Goal: Transaction & Acquisition: Purchase product/service

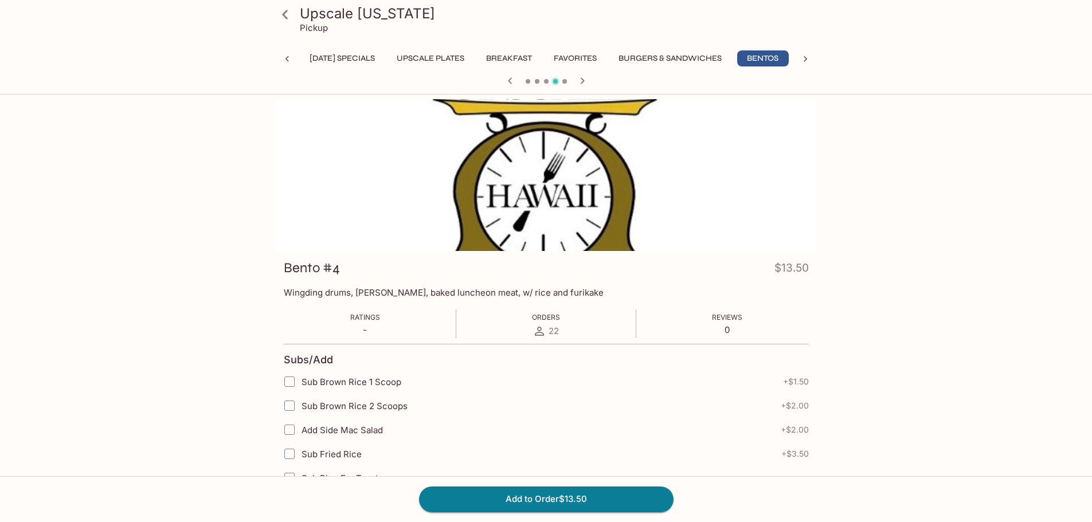
scroll to position [0, 24]
click at [565, 53] on button "Favorites" at bounding box center [551, 58] width 56 height 16
click at [598, 82] on icon "button" at bounding box center [596, 81] width 14 height 14
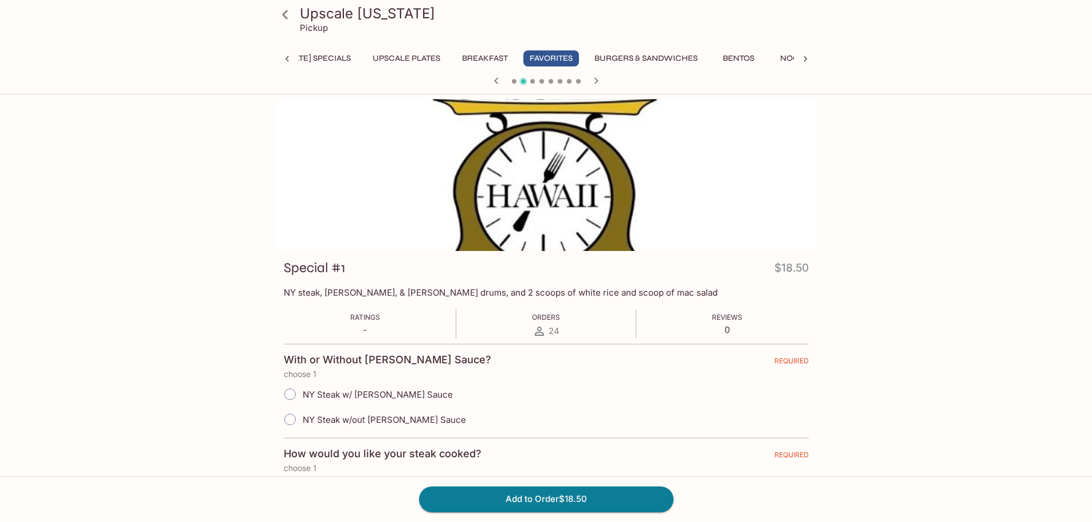
click at [494, 80] on icon "button" at bounding box center [496, 81] width 14 height 14
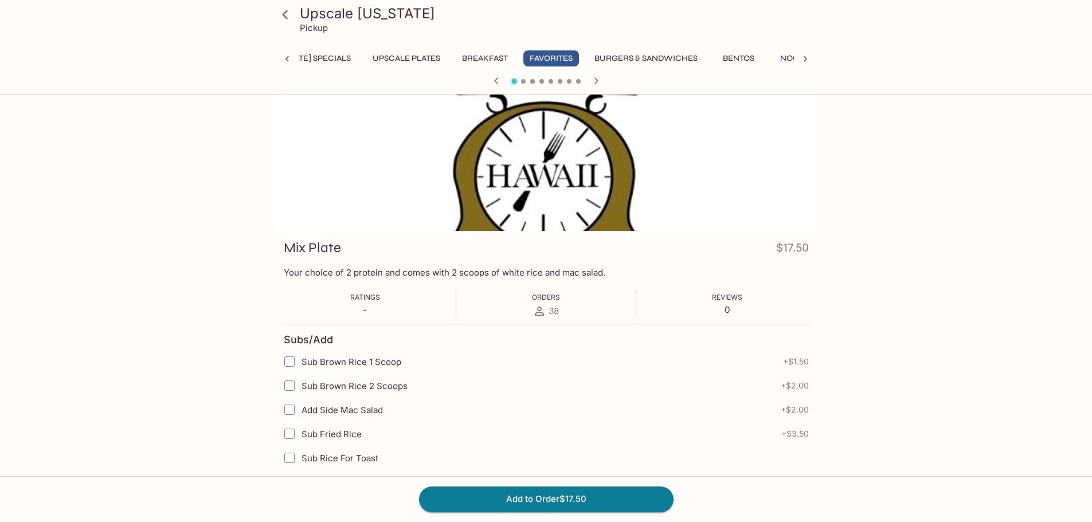
scroll to position [0, 0]
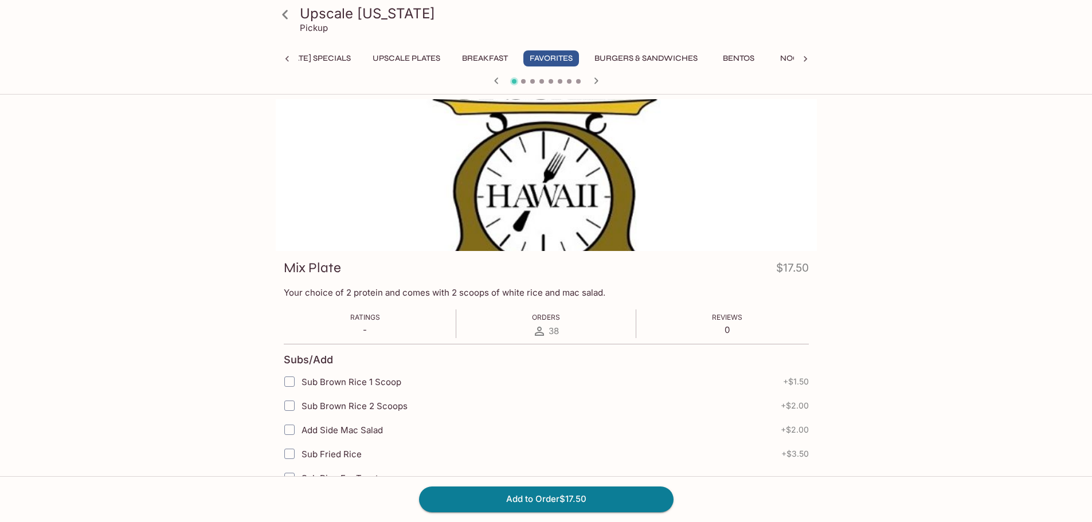
click at [597, 83] on icon "button" at bounding box center [596, 81] width 14 height 14
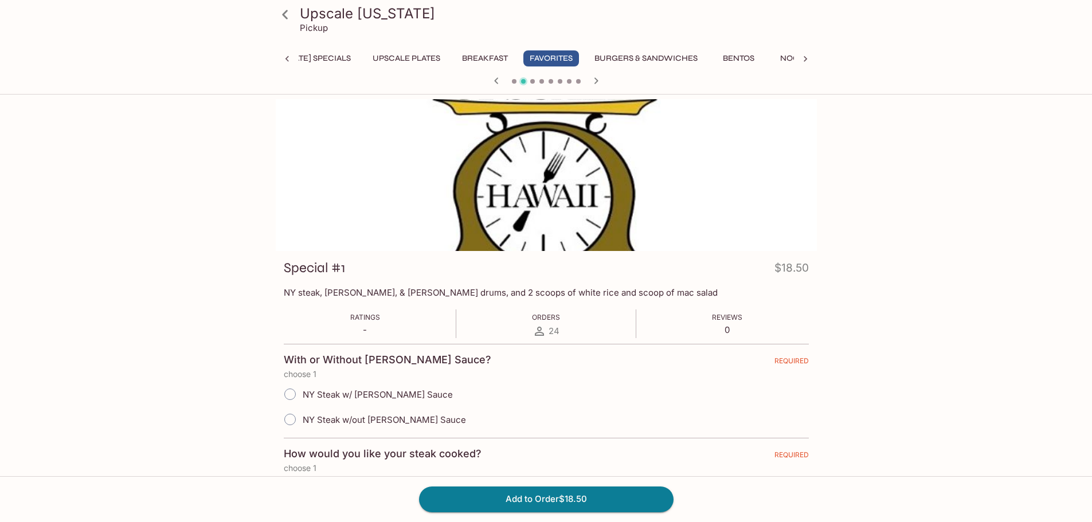
click at [514, 58] on button "Breakfast" at bounding box center [485, 58] width 58 height 16
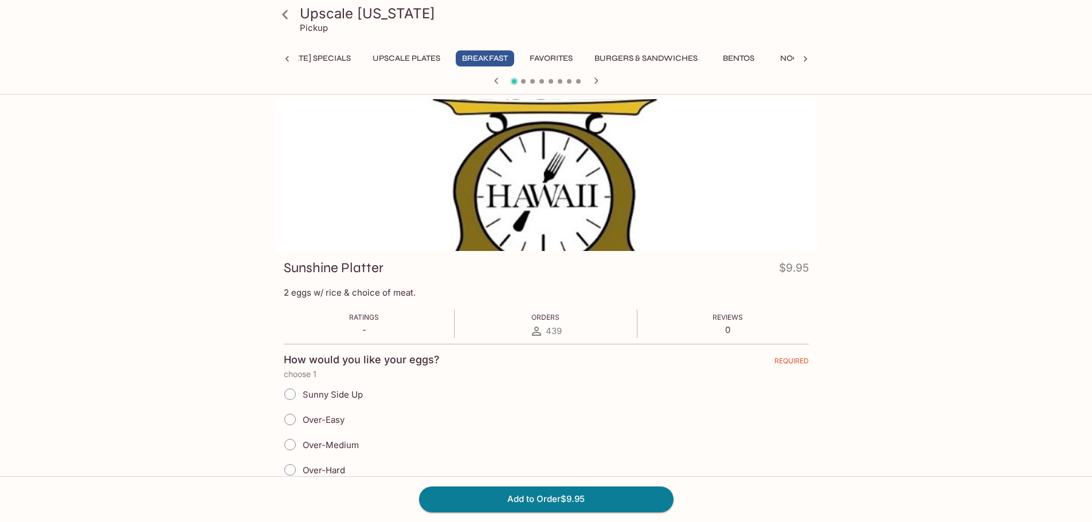
click at [594, 81] on icon "button" at bounding box center [596, 81] width 14 height 14
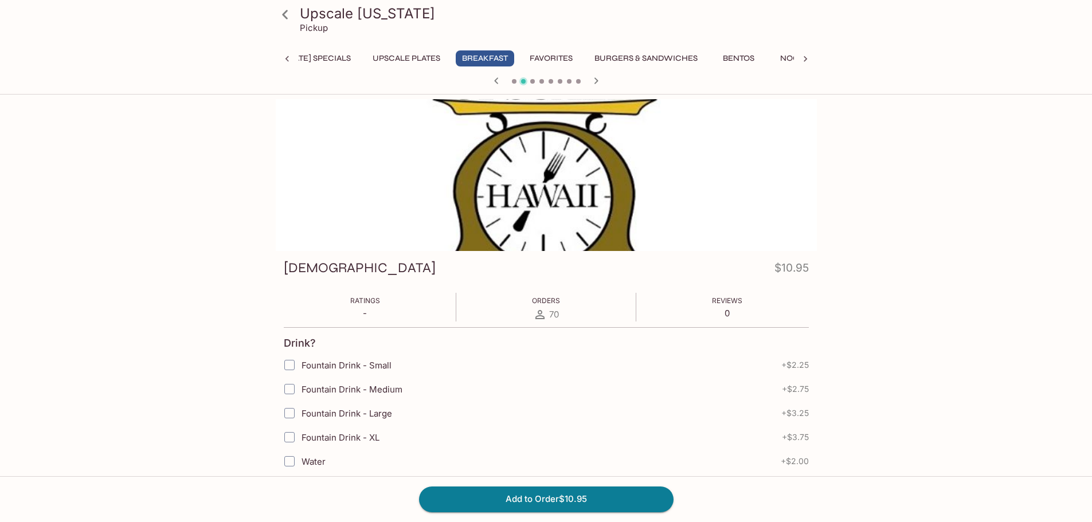
click at [594, 81] on icon "button" at bounding box center [596, 81] width 14 height 14
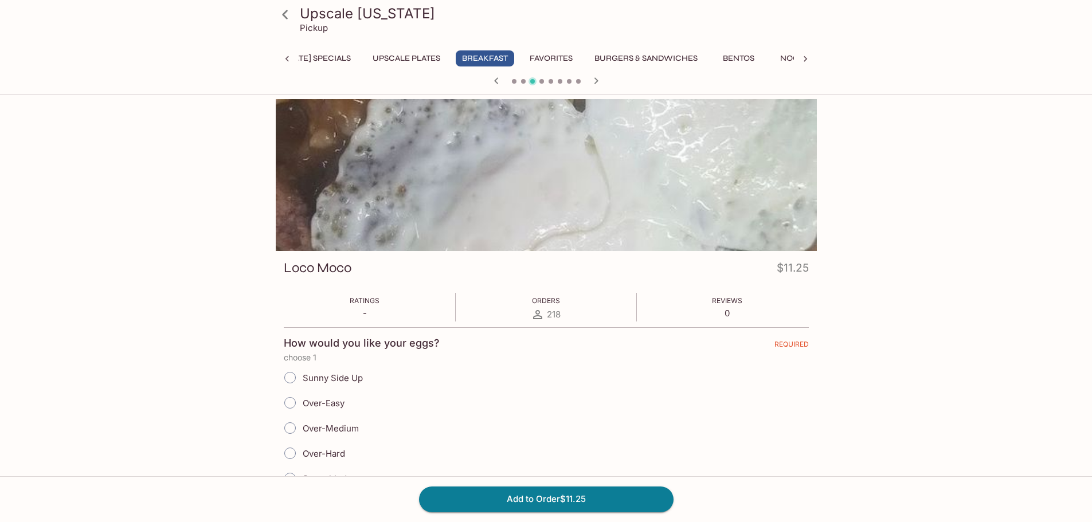
click at [594, 81] on icon "button" at bounding box center [596, 81] width 14 height 14
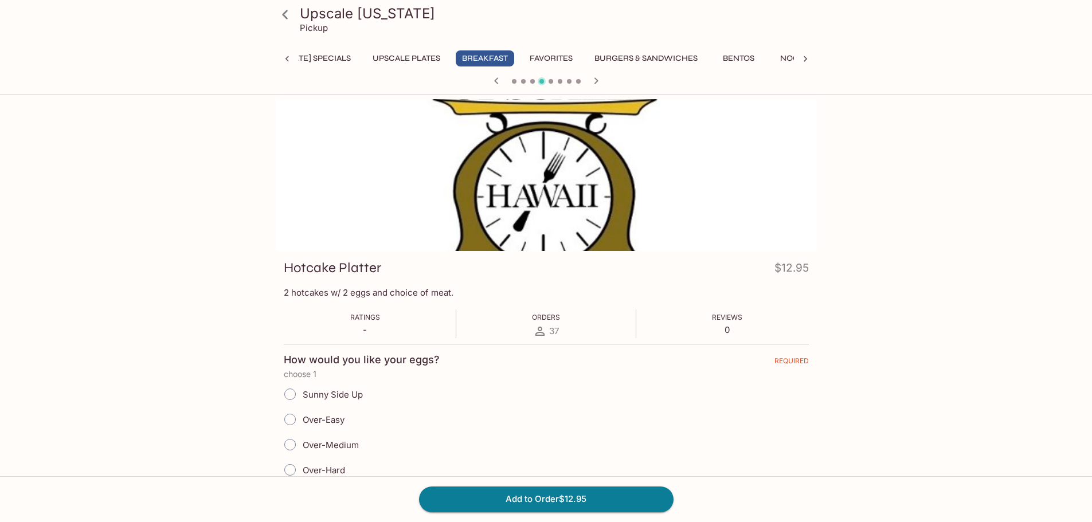
click at [594, 81] on icon "button" at bounding box center [596, 81] width 14 height 14
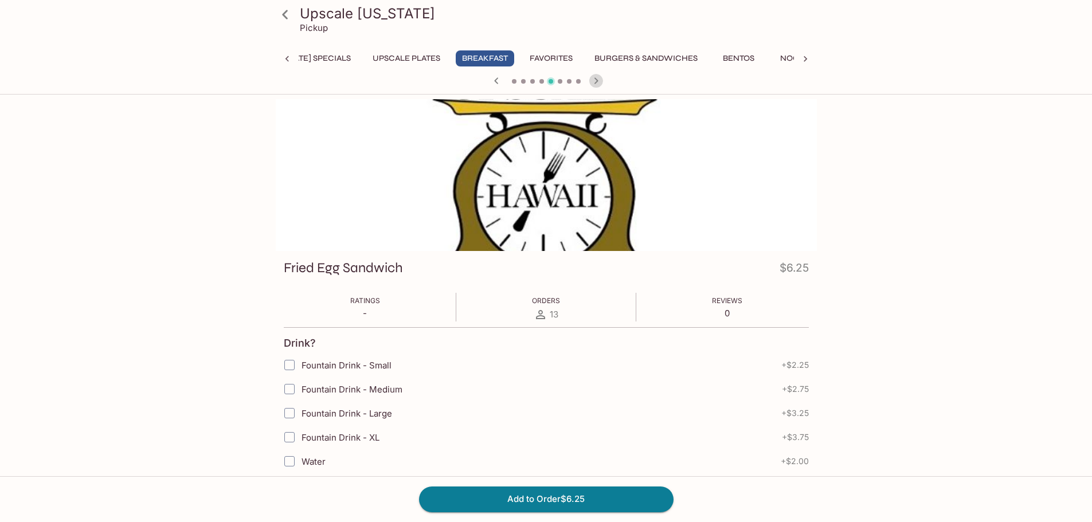
click at [594, 81] on icon "button" at bounding box center [596, 81] width 14 height 14
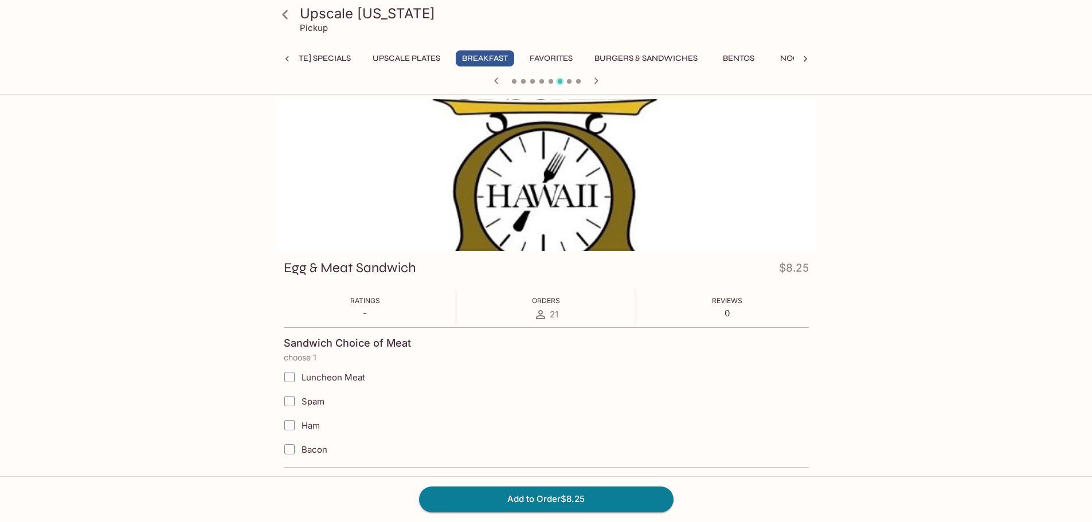
click at [594, 81] on icon "button" at bounding box center [596, 81] width 14 height 14
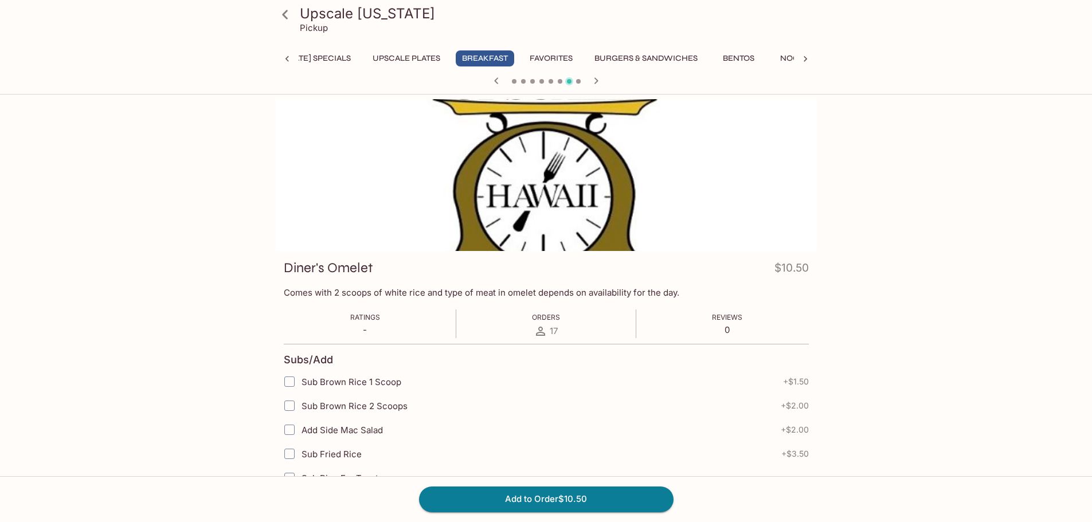
click at [594, 81] on icon "button" at bounding box center [596, 81] width 14 height 14
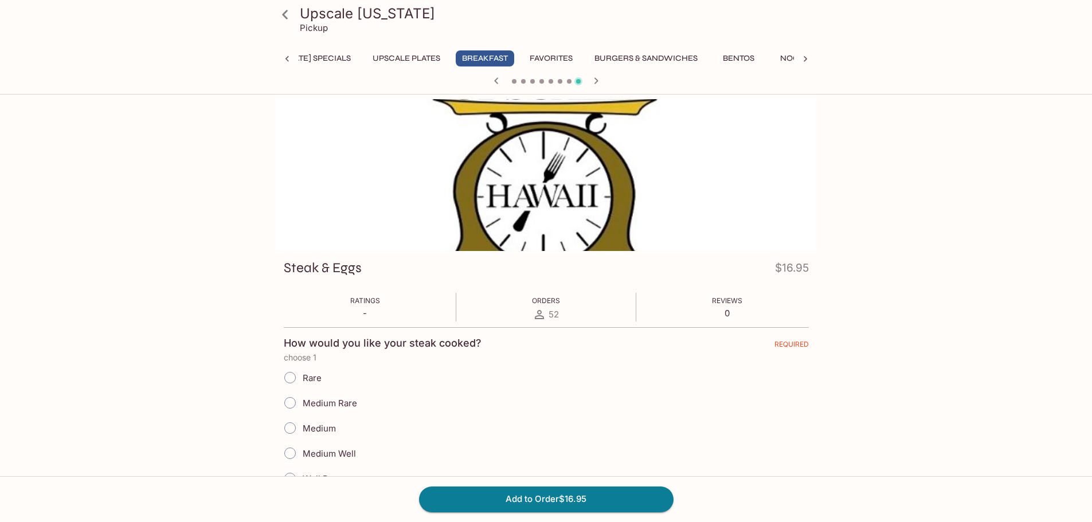
click at [594, 81] on icon "button" at bounding box center [596, 81] width 14 height 14
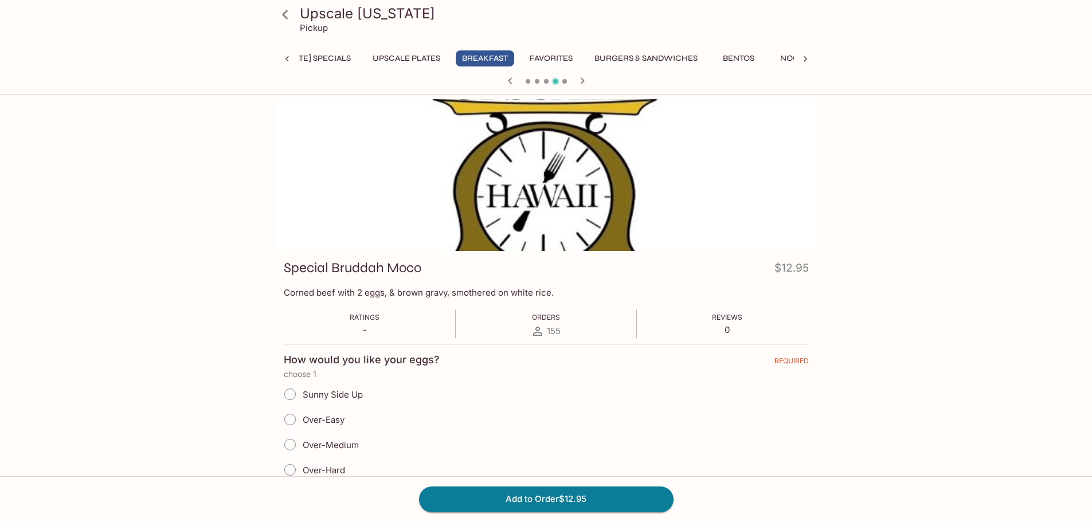
click at [594, 81] on div at bounding box center [546, 81] width 550 height 17
click at [584, 80] on icon "button" at bounding box center [582, 81] width 14 height 14
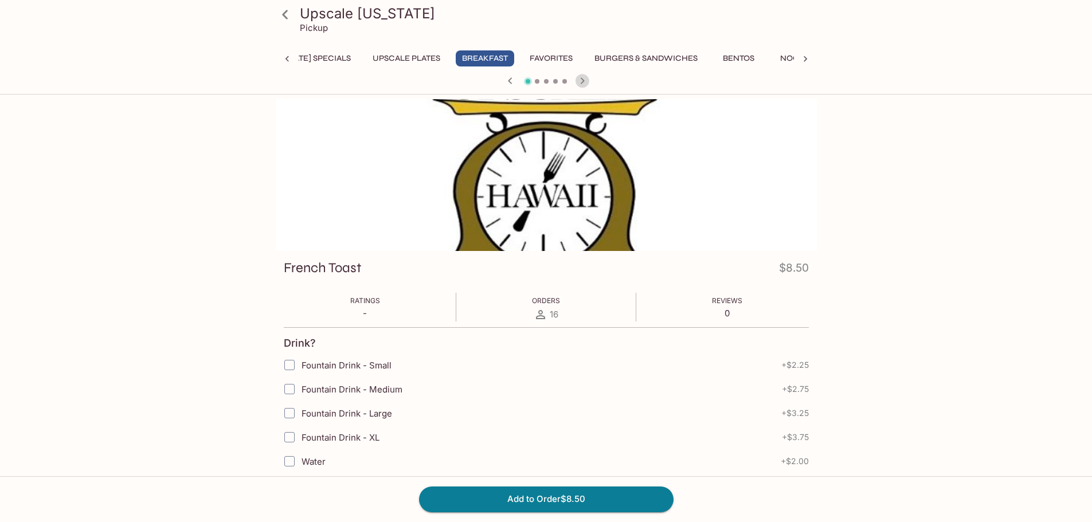
click at [584, 80] on icon "button" at bounding box center [582, 81] width 14 height 14
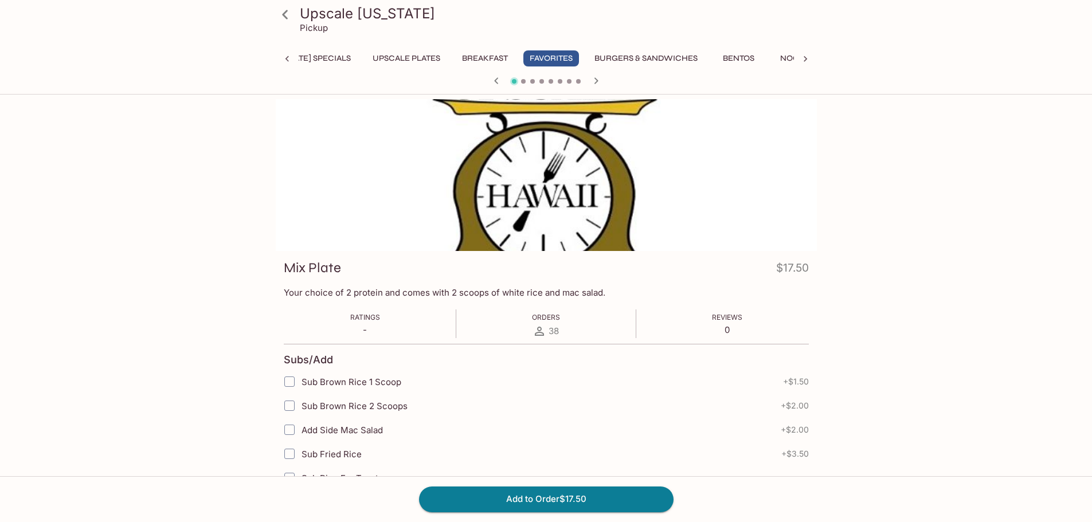
click at [584, 80] on div at bounding box center [546, 81] width 550 height 17
click at [593, 80] on icon "button" at bounding box center [596, 81] width 14 height 14
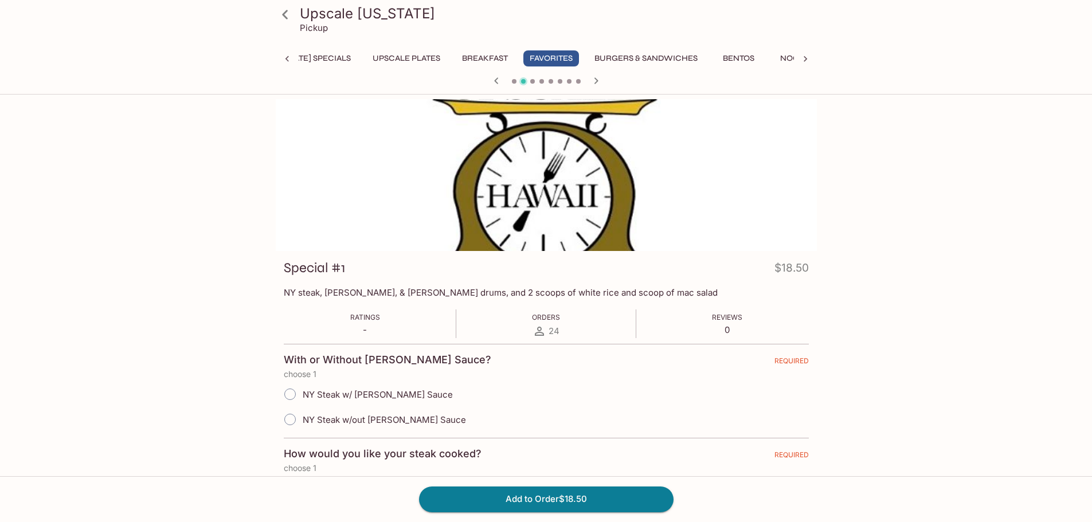
click at [593, 80] on icon "button" at bounding box center [596, 81] width 14 height 14
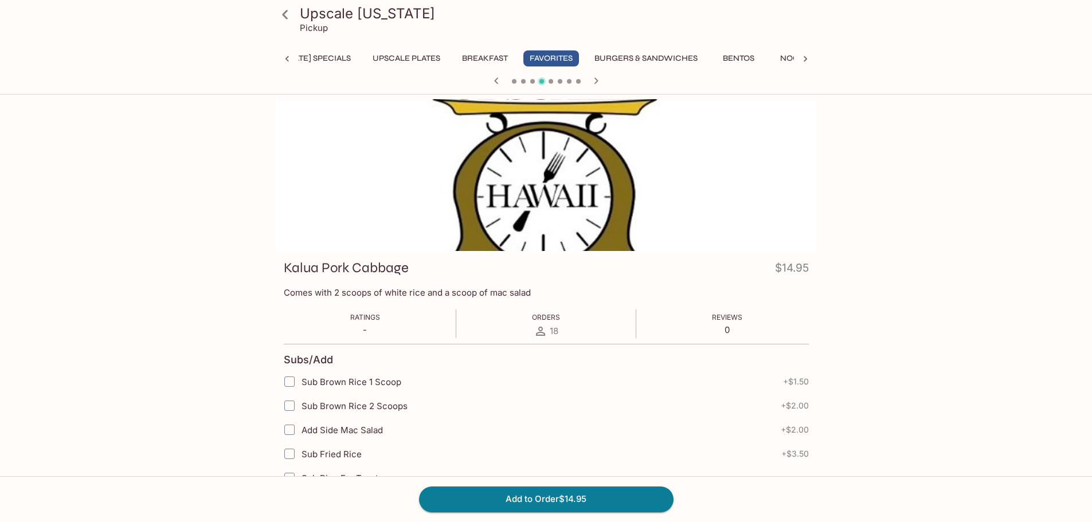
click at [593, 80] on icon "button" at bounding box center [596, 81] width 14 height 14
click at [592, 82] on icon "button" at bounding box center [596, 81] width 14 height 14
click at [593, 82] on icon "button" at bounding box center [596, 81] width 14 height 14
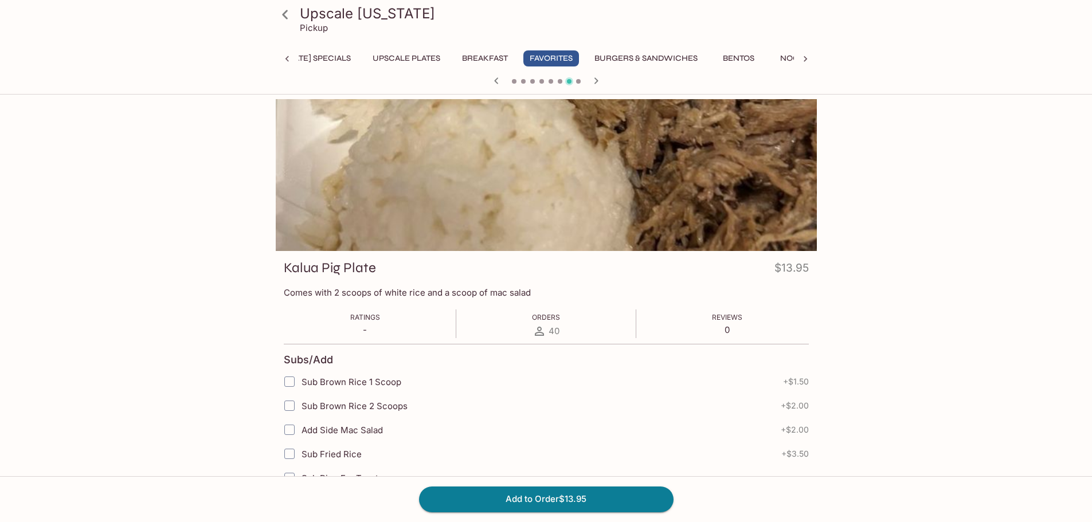
click at [593, 82] on icon "button" at bounding box center [596, 81] width 14 height 14
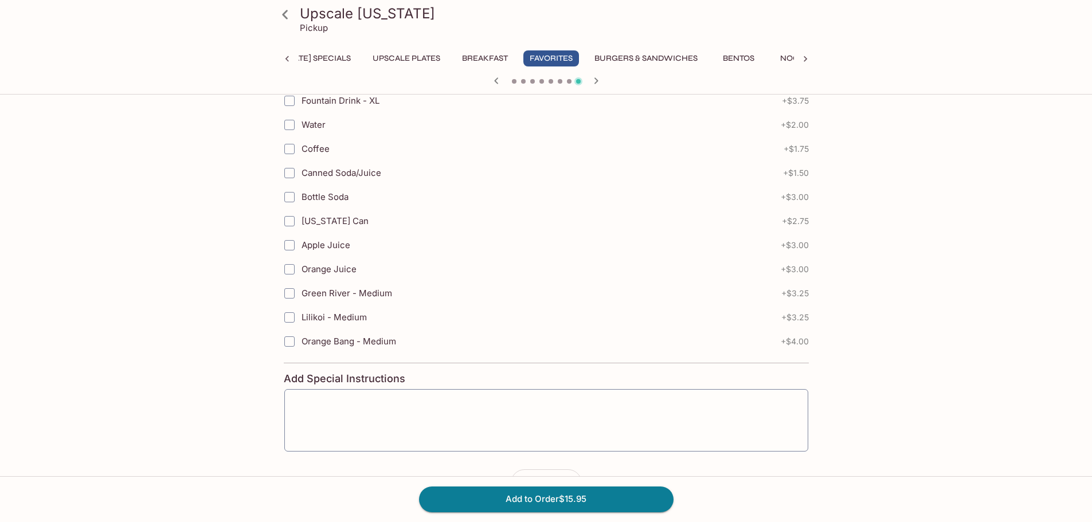
scroll to position [543, 0]
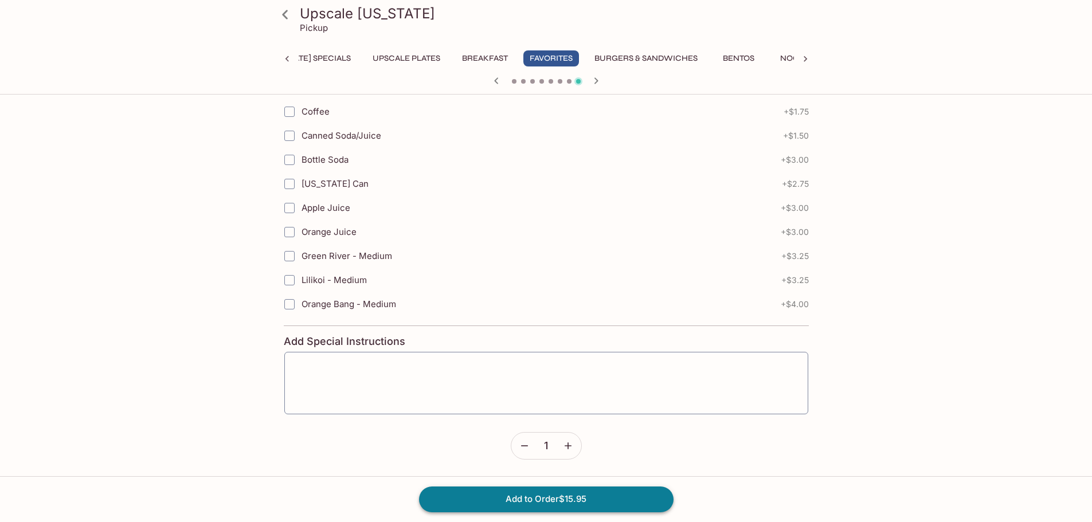
click at [541, 496] on button "Add to Order $15.95" at bounding box center [546, 499] width 254 height 25
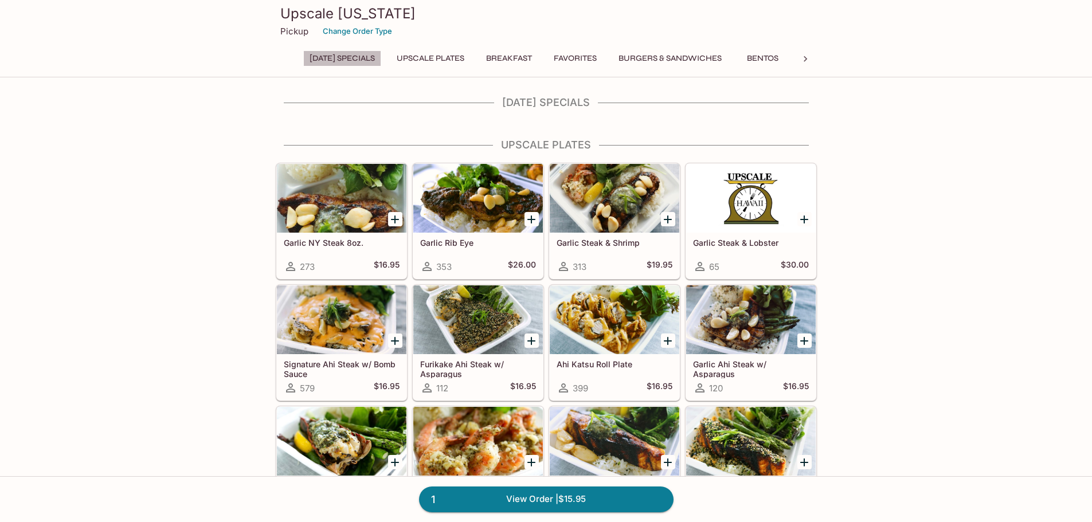
click at [381, 60] on button "[DATE] Specials" at bounding box center [342, 58] width 78 height 16
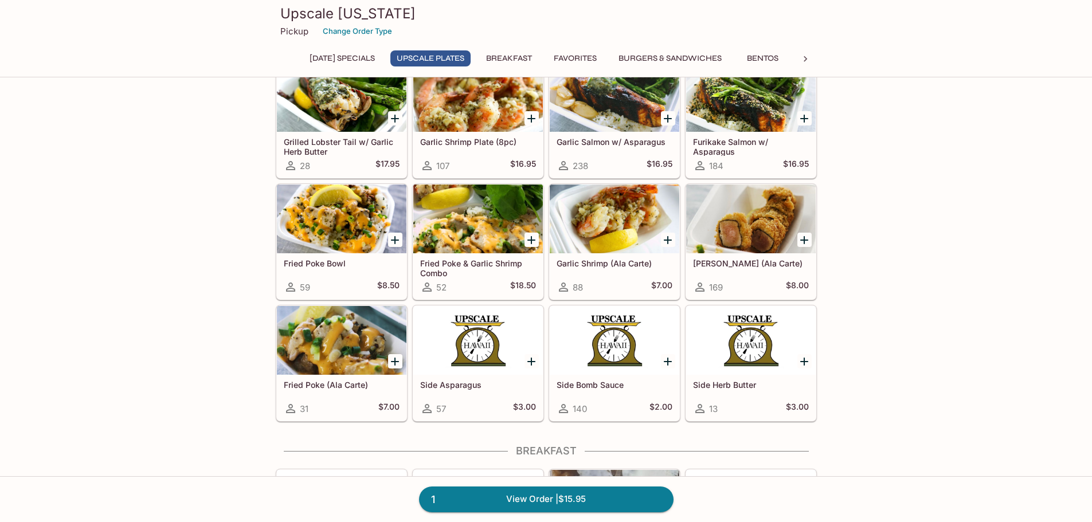
scroll to position [229, 0]
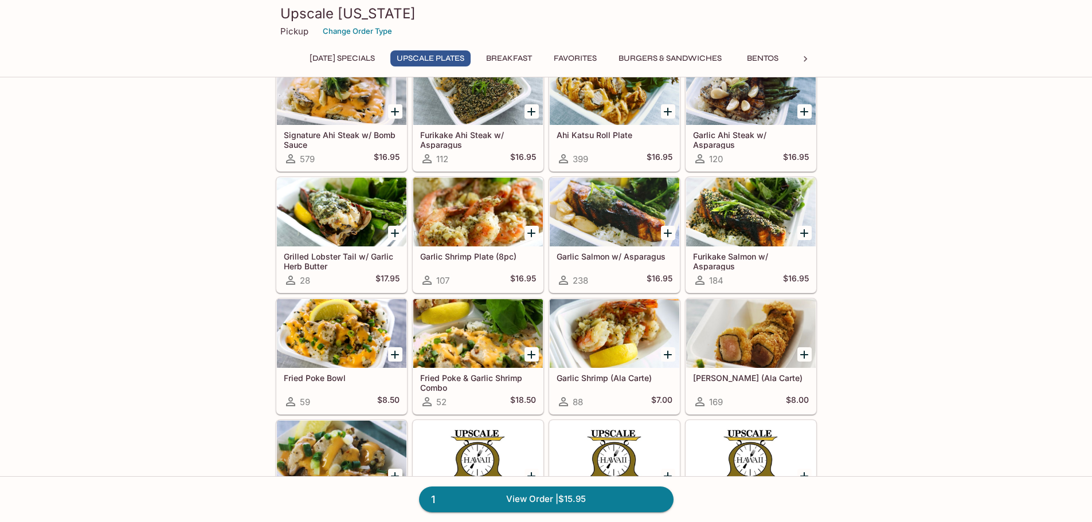
click at [365, 354] on div at bounding box center [342, 333] width 130 height 69
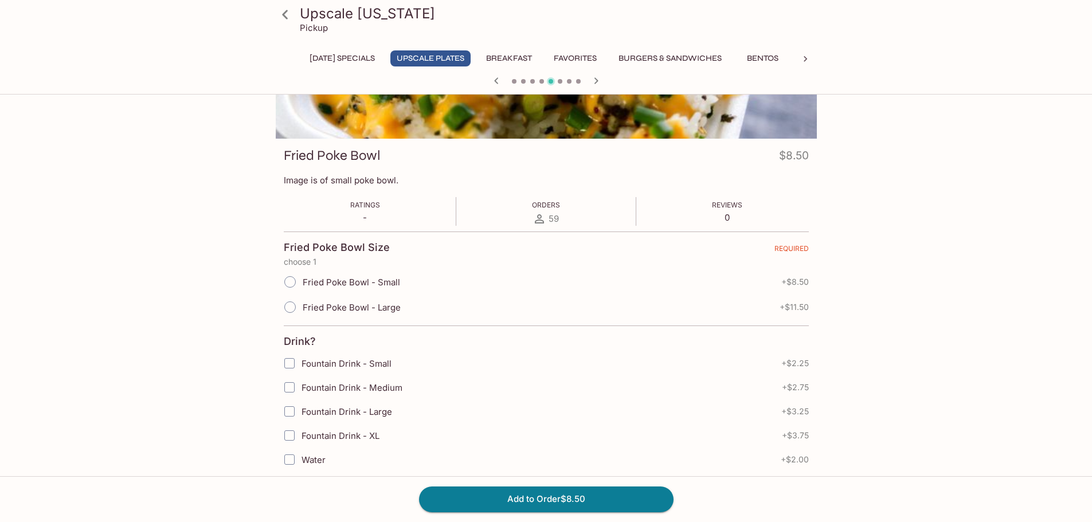
scroll to position [115, 0]
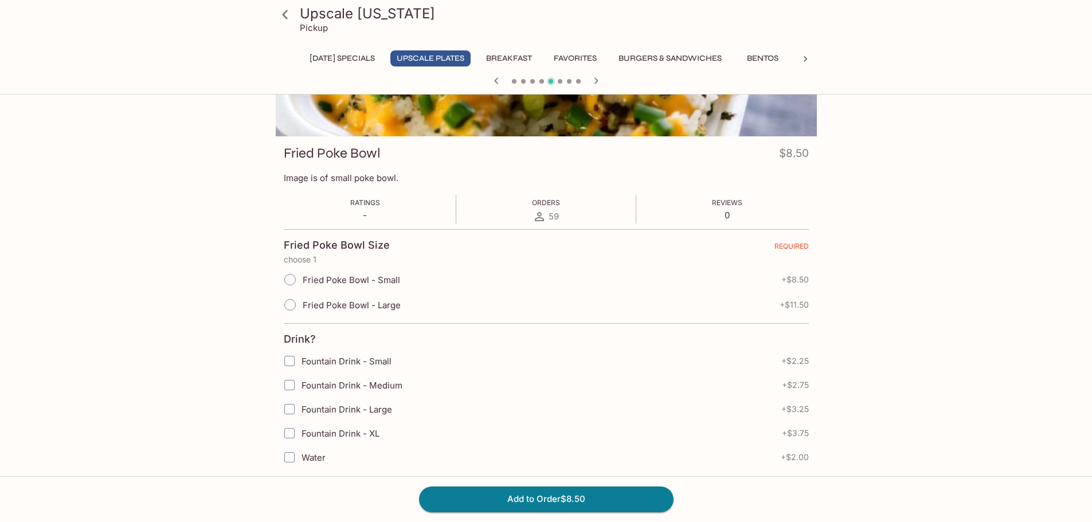
click at [287, 304] on input "Fried Poke Bowl - Large" at bounding box center [290, 305] width 24 height 24
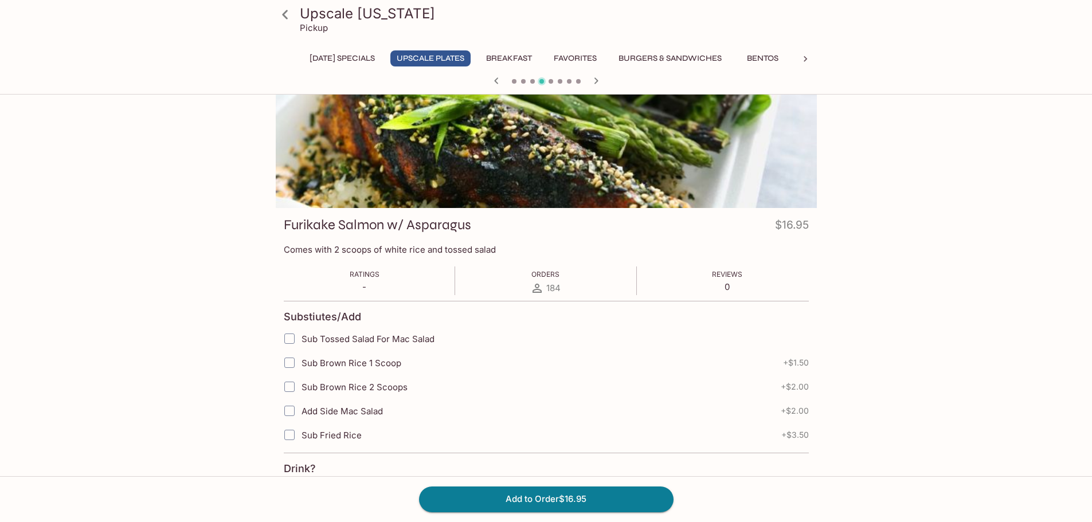
scroll to position [0, 0]
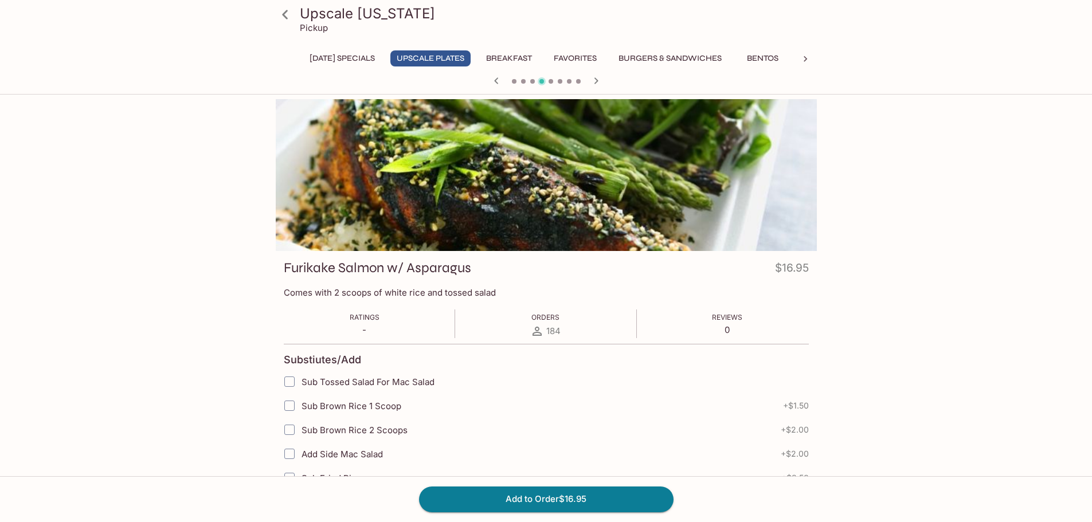
click at [593, 77] on icon "button" at bounding box center [596, 81] width 14 height 14
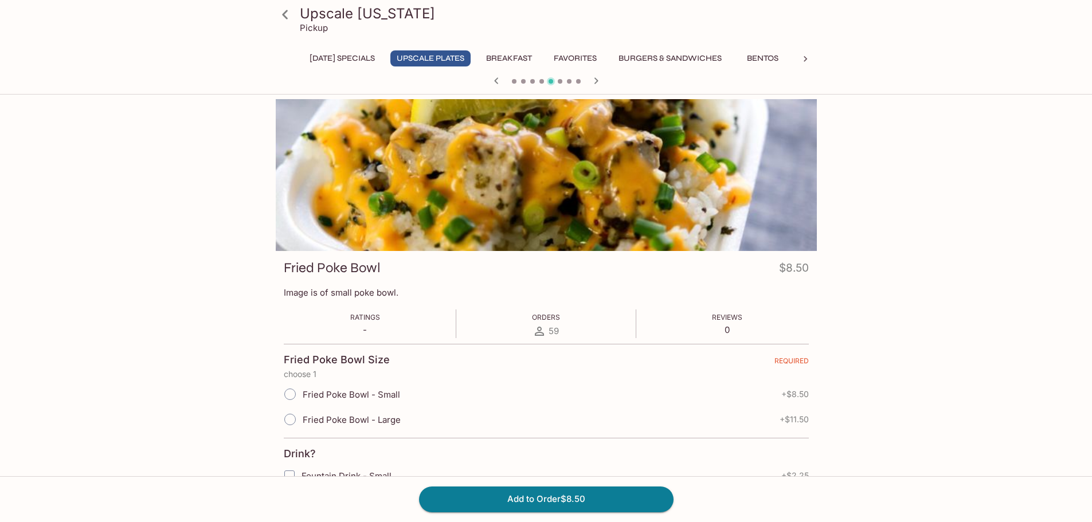
click at [291, 418] on input "Fried Poke Bowl - Large" at bounding box center [290, 420] width 24 height 24
radio input "true"
click at [295, 393] on input "Fried Poke Bowl - Small" at bounding box center [290, 394] width 24 height 24
radio input "true"
click at [294, 423] on input "Fried Poke Bowl - Large" at bounding box center [290, 420] width 24 height 24
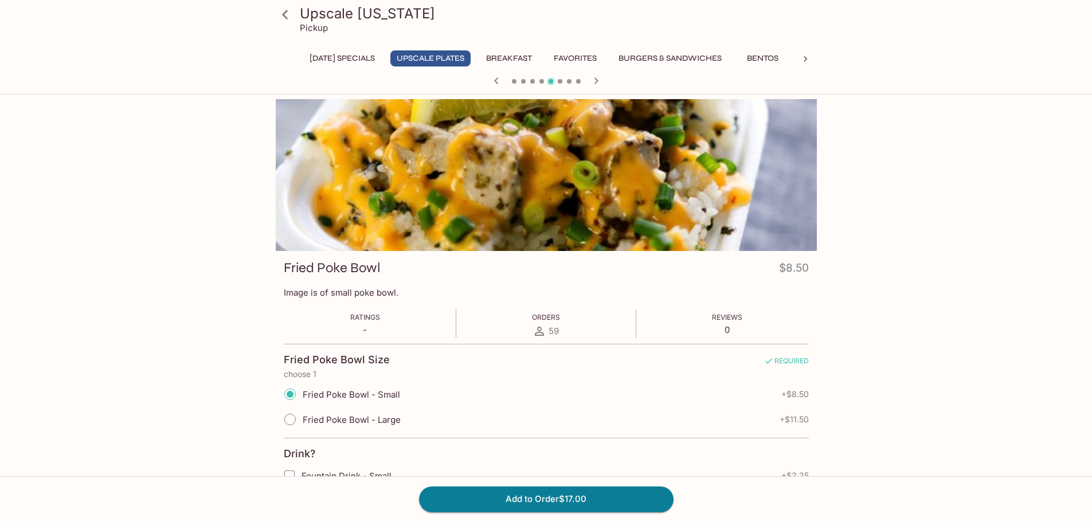
radio input "true"
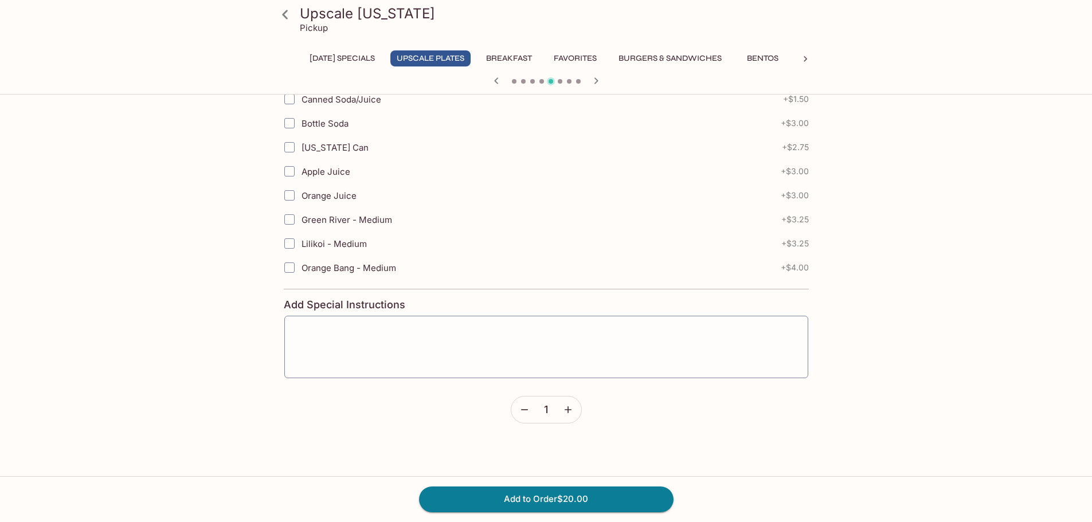
scroll to position [543, 0]
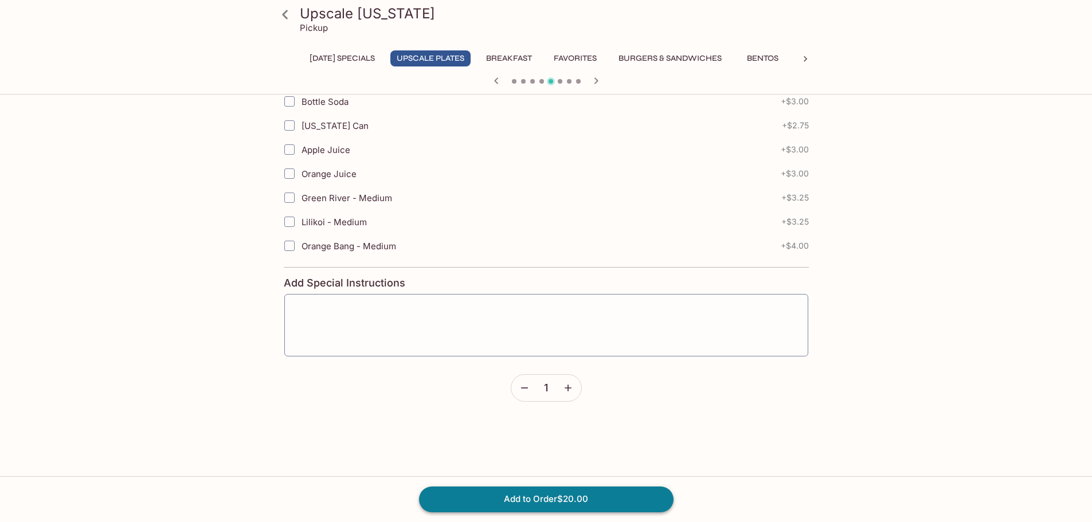
click at [531, 493] on button "Add to Order $20.00" at bounding box center [546, 499] width 254 height 25
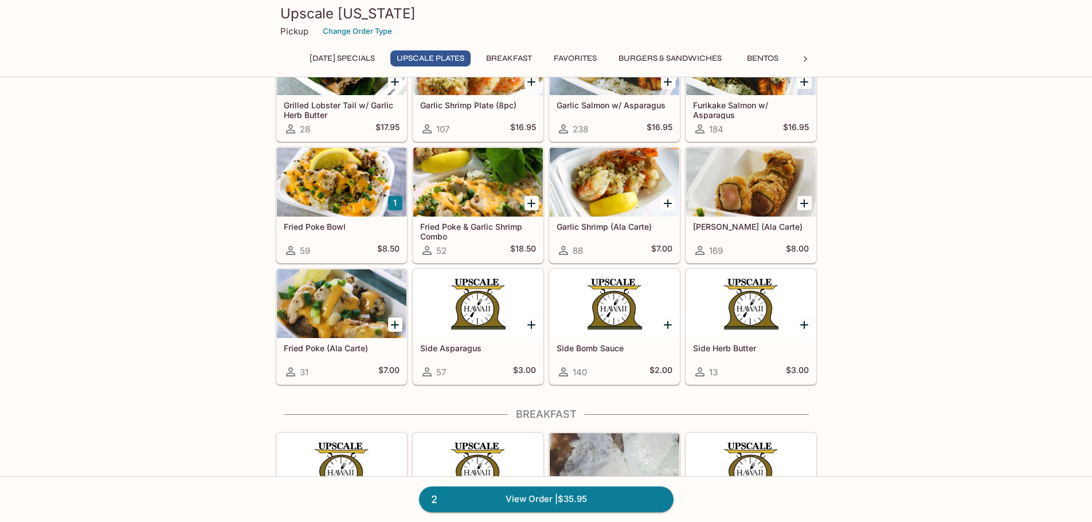
scroll to position [344, 0]
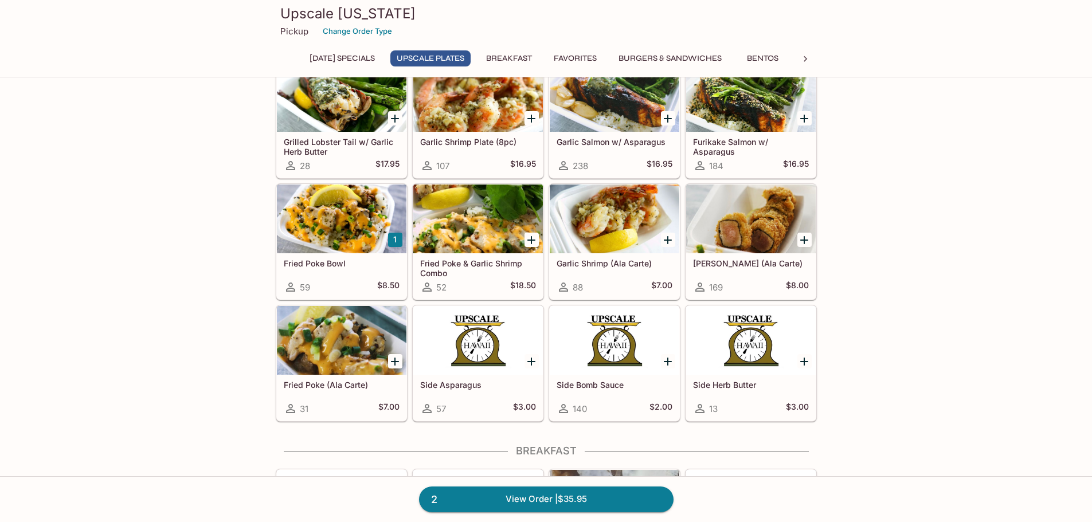
click at [599, 54] on button "Favorites" at bounding box center [575, 58] width 56 height 16
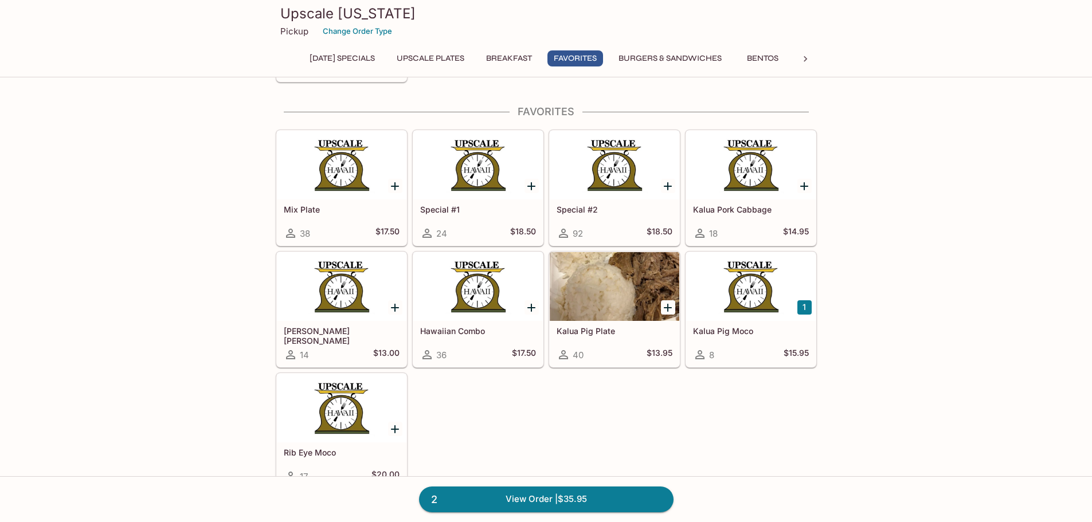
scroll to position [1220, 0]
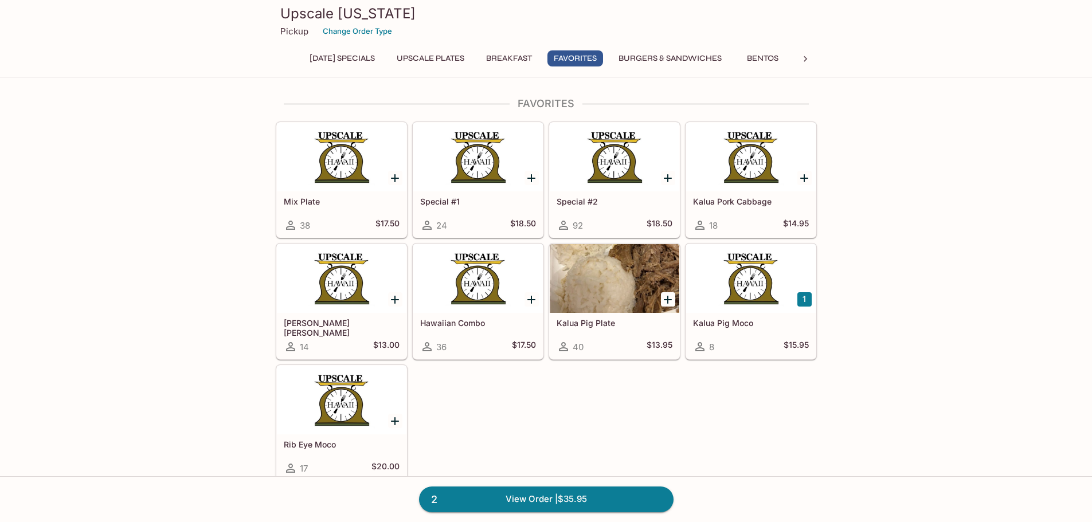
click at [358, 50] on div "Upscale [US_STATE] Pickup Change Order Type [DATE] Specials UPSCALE Plates Brea…" at bounding box center [546, 36] width 550 height 73
click at [358, 52] on button "[DATE] Specials" at bounding box center [342, 58] width 78 height 16
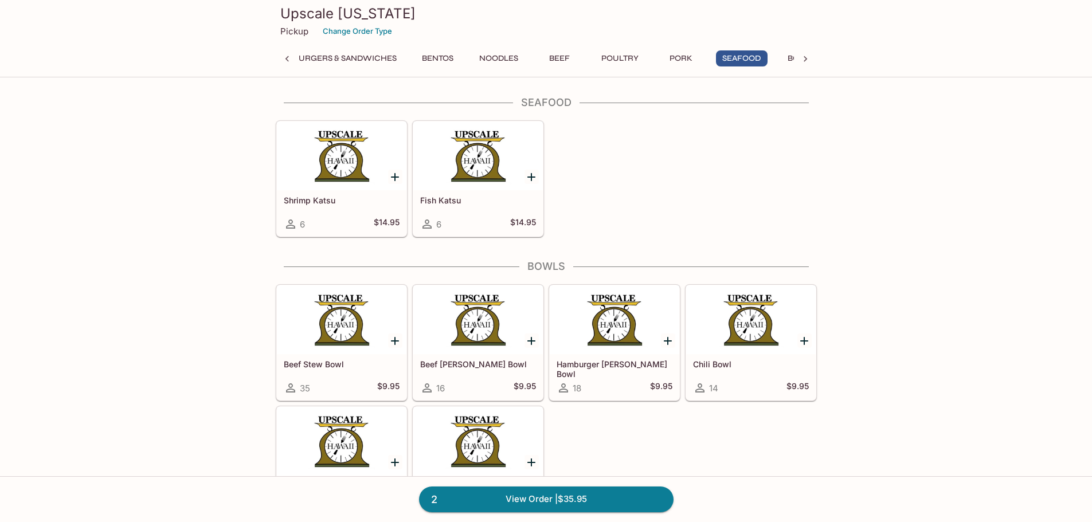
scroll to position [0, 0]
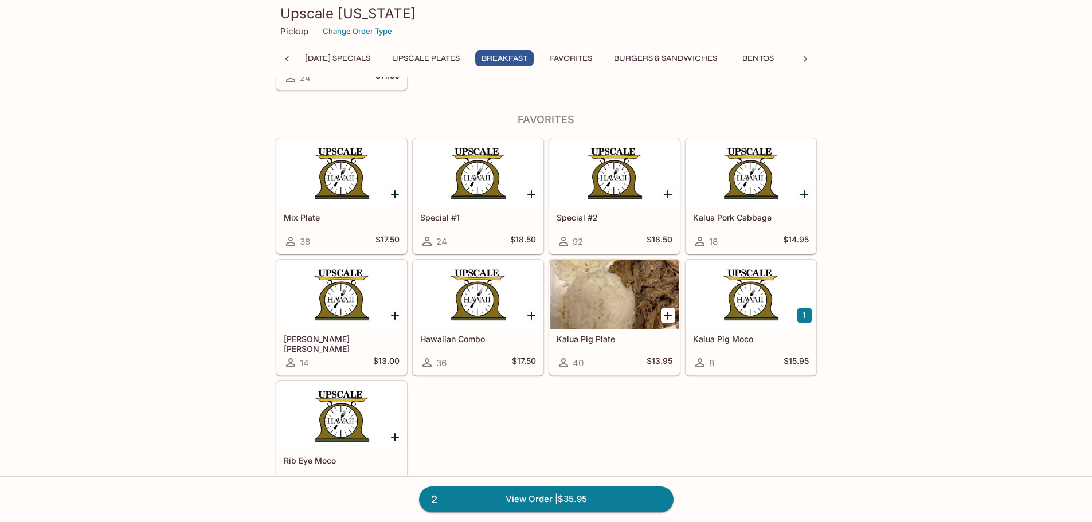
click at [495, 227] on div "Special #1 24 $18.50" at bounding box center [478, 230] width 130 height 46
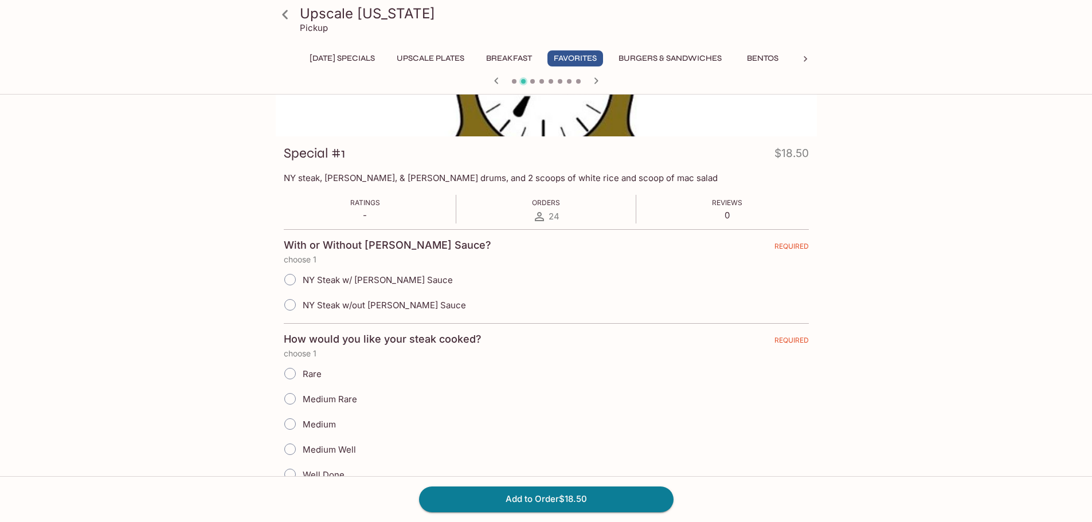
click at [289, 278] on input "NY Steak w/ [PERSON_NAME] Sauce" at bounding box center [290, 280] width 24 height 24
radio input "true"
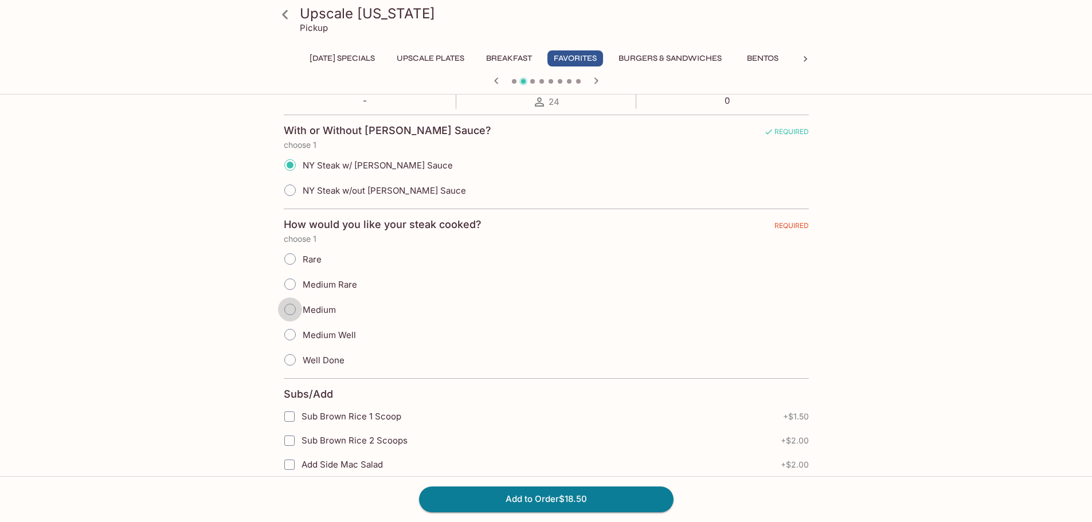
click at [293, 310] on input "Medium" at bounding box center [290, 309] width 24 height 24
radio input "true"
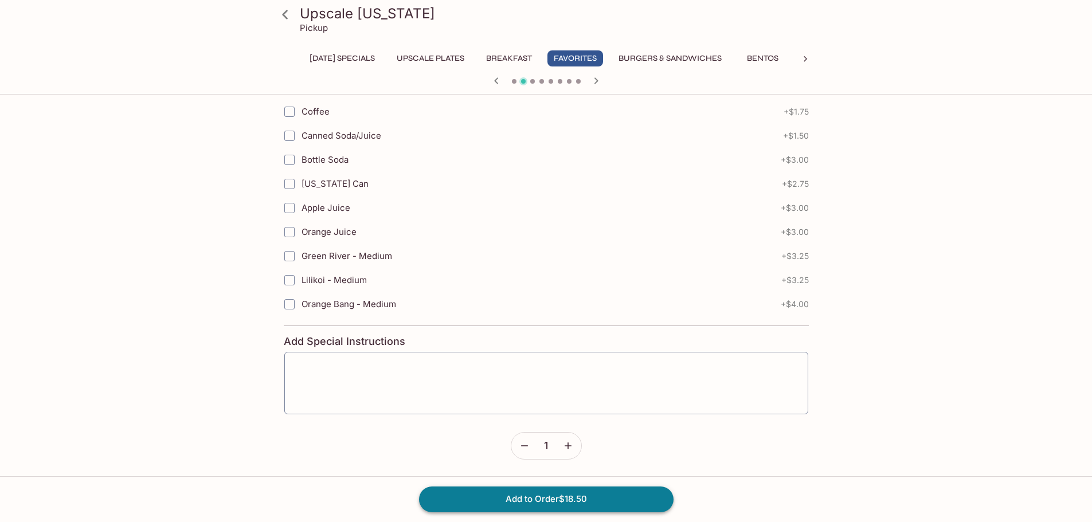
click at [557, 500] on button "Add to Order $18.50" at bounding box center [546, 499] width 254 height 25
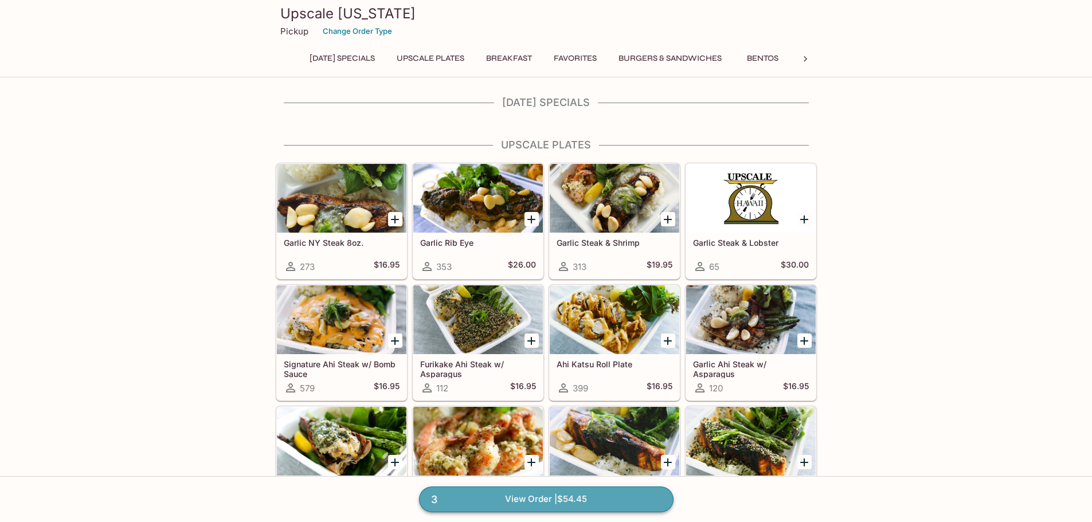
click at [527, 498] on link "3 View Order | $54.45" at bounding box center [546, 499] width 254 height 25
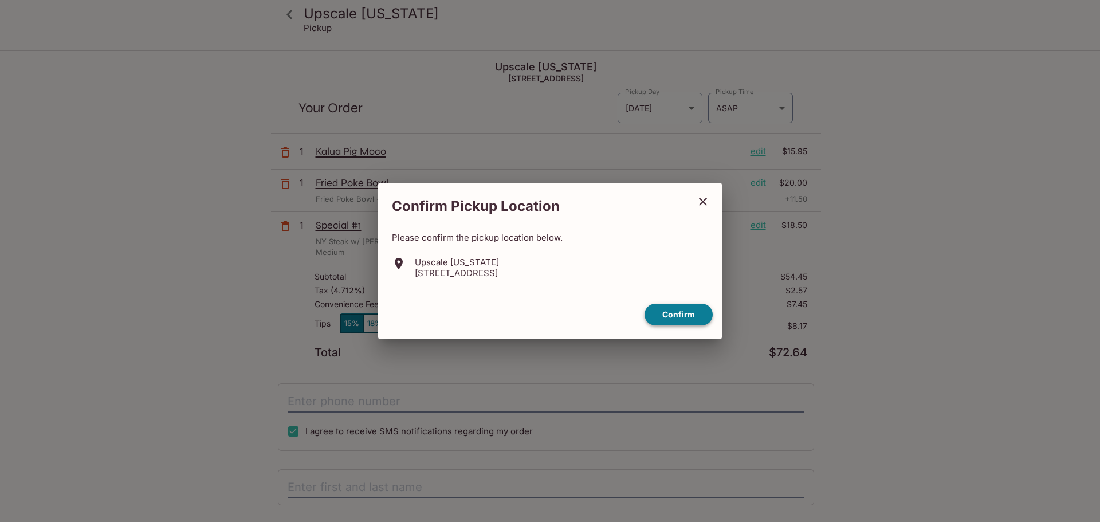
click at [662, 312] on button "Confirm" at bounding box center [679, 315] width 68 height 22
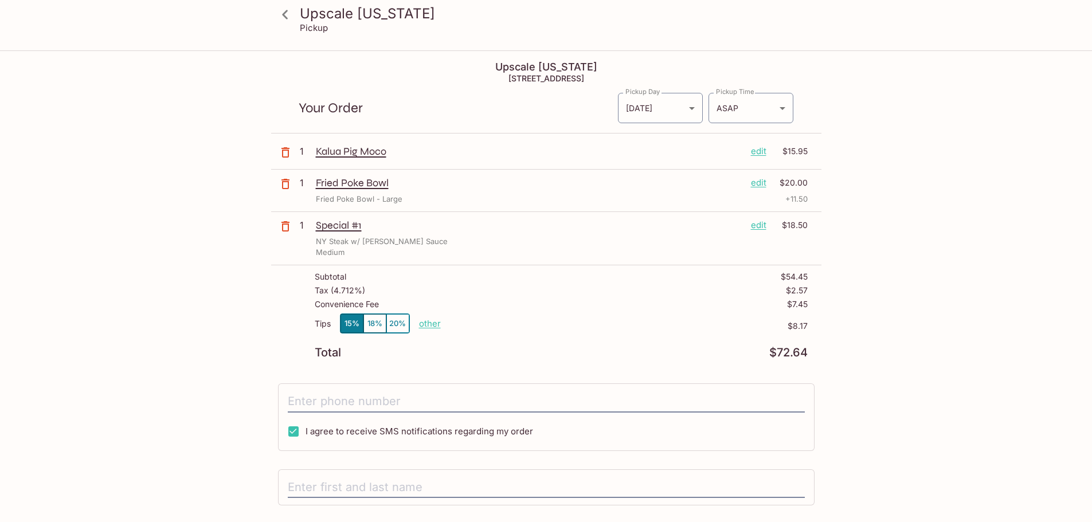
click at [375, 200] on p "Fried Poke Bowl - Large" at bounding box center [359, 199] width 87 height 11
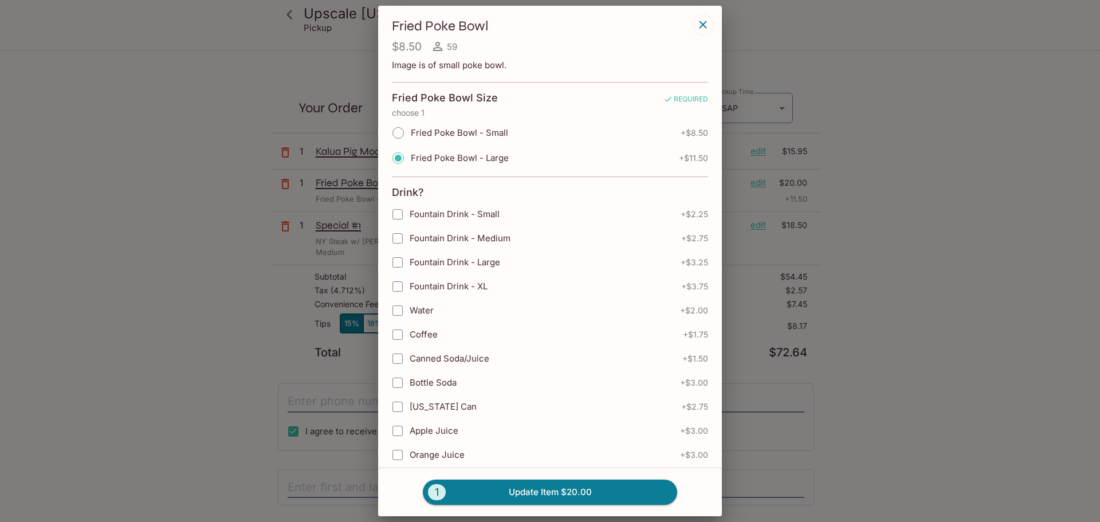
click at [369, 203] on div "Fried Poke Bowl $8.50 59 Image is of small poke bowl. Fried Poke Bowl Size REQU…" at bounding box center [550, 261] width 1100 height 522
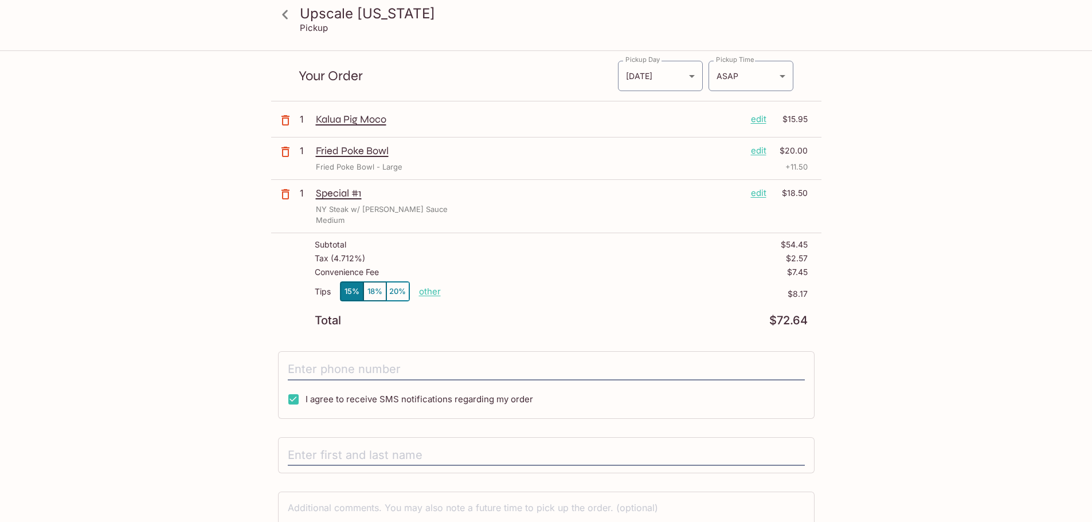
scroll to position [108, 0]
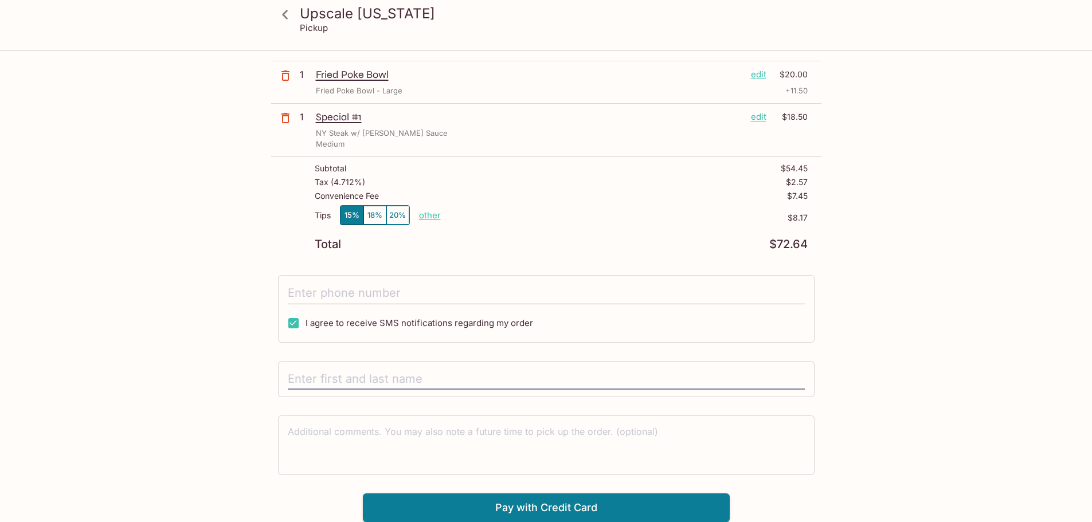
click at [360, 299] on input "tel" at bounding box center [546, 294] width 517 height 22
type input "[PHONE_NUMBER]"
click at [402, 367] on div at bounding box center [546, 379] width 536 height 37
click at [404, 375] on input "text" at bounding box center [546, 380] width 517 height 22
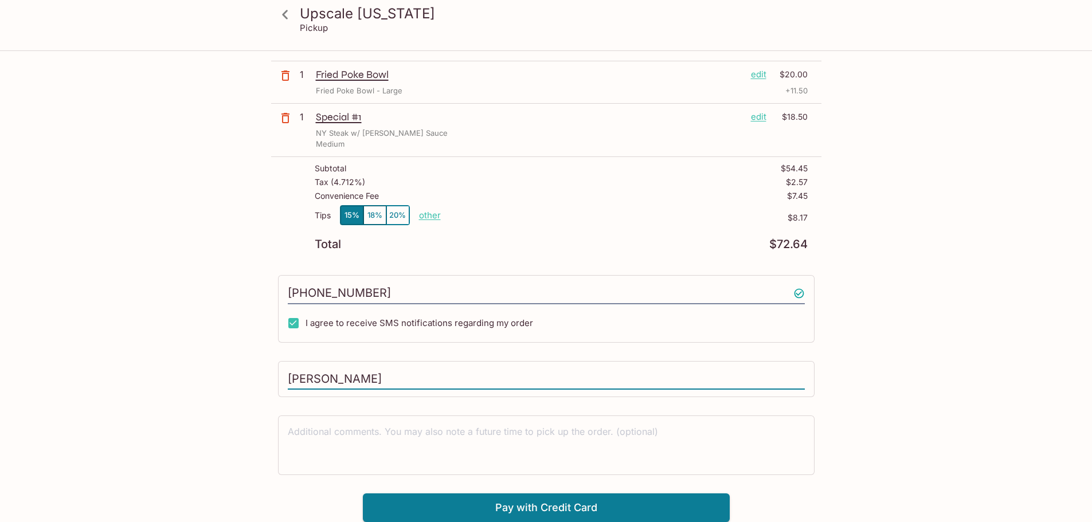
type input "[PERSON_NAME]"
click at [338, 198] on p "Convenience Fee" at bounding box center [347, 195] width 64 height 9
click at [800, 196] on p "$7.45" at bounding box center [797, 195] width 21 height 9
click at [440, 214] on p "other" at bounding box center [430, 215] width 22 height 11
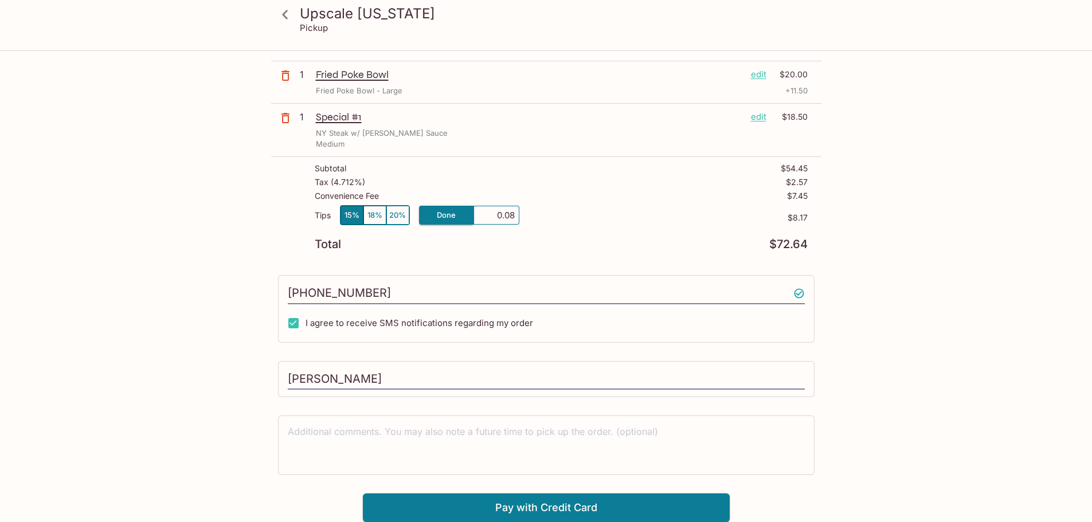
type input "0.00"
click at [622, 253] on div "Subtotal $54.45 Tax ( 4.712% ) $2.57 Convenience Fee $7.45 Tips 15% 18% 20% oth…" at bounding box center [546, 207] width 550 height 100
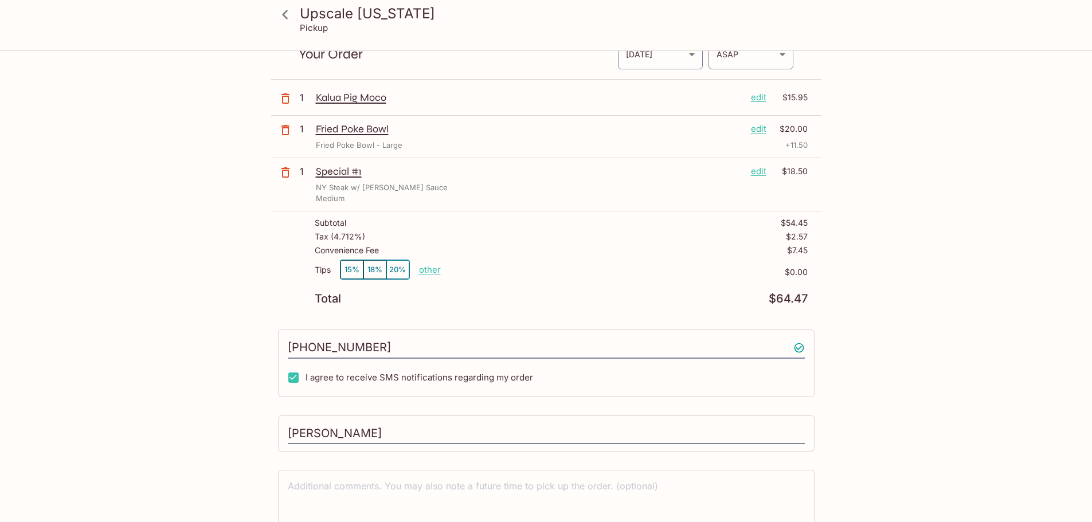
scroll to position [0, 0]
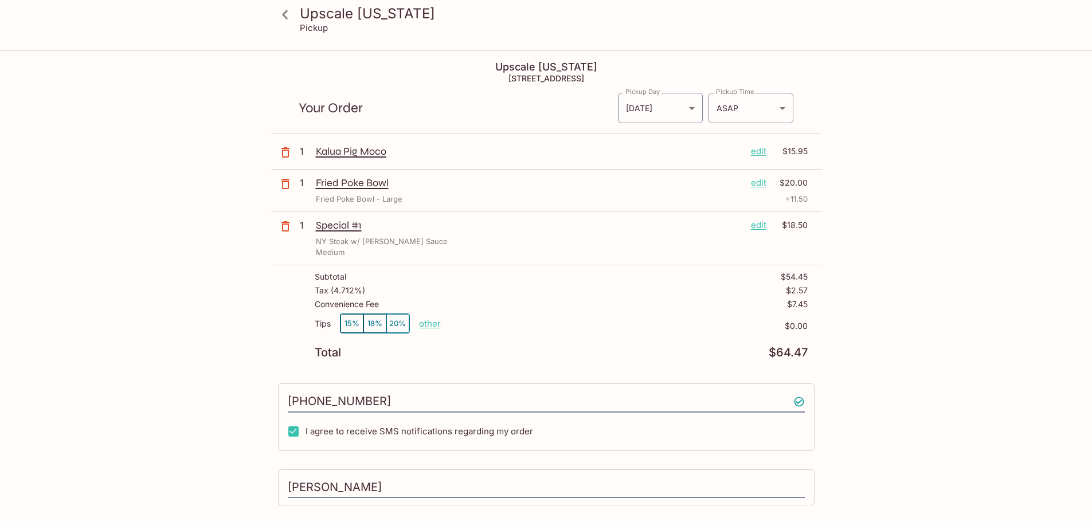
click at [754, 182] on p "edit" at bounding box center [758, 183] width 15 height 13
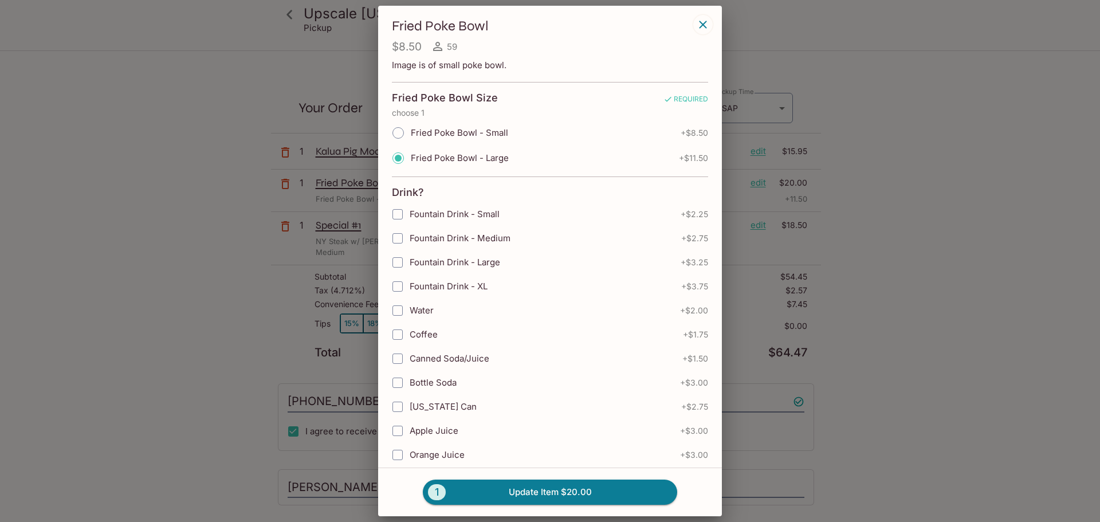
click at [457, 136] on span "Fried Poke Bowl - Small" at bounding box center [459, 132] width 97 height 11
click at [410, 136] on input "Fried Poke Bowl - Small" at bounding box center [398, 133] width 24 height 24
radio input "true"
click at [401, 135] on input "Fried Poke Bowl - Small" at bounding box center [398, 133] width 24 height 24
click at [568, 498] on button "1 Update Item $17.00" at bounding box center [550, 492] width 254 height 25
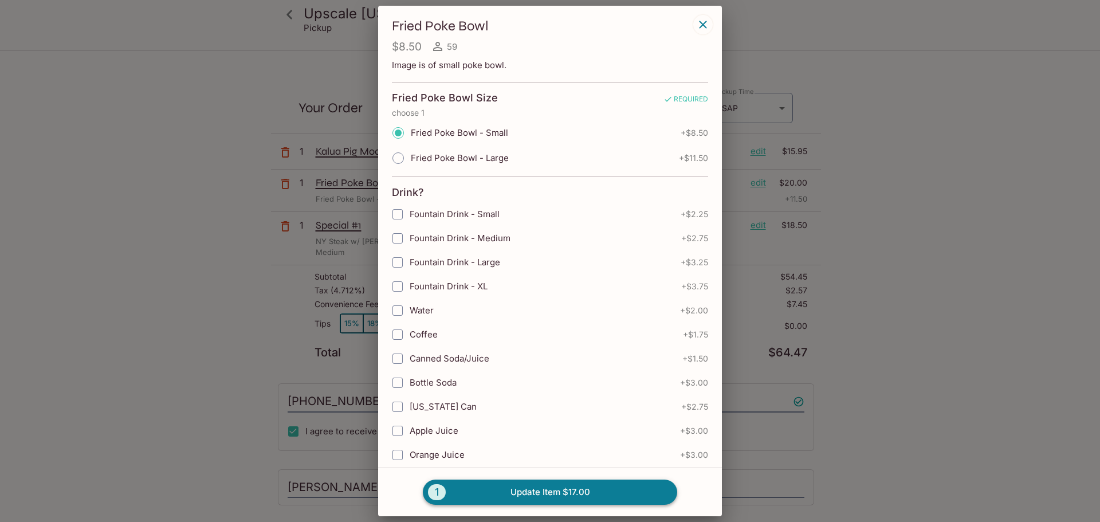
radio input "true"
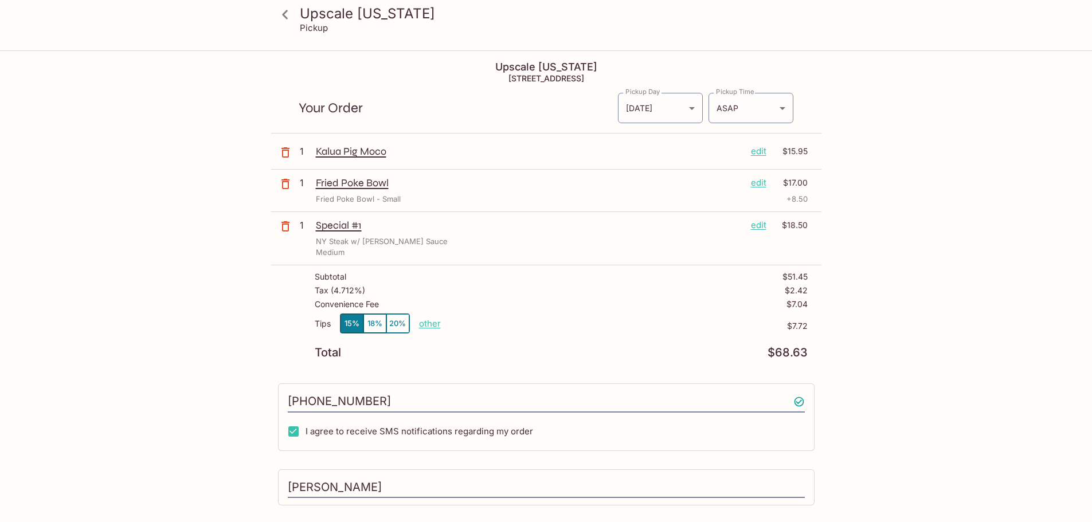
click at [735, 186] on p "Fried Poke Bowl" at bounding box center [529, 183] width 426 height 13
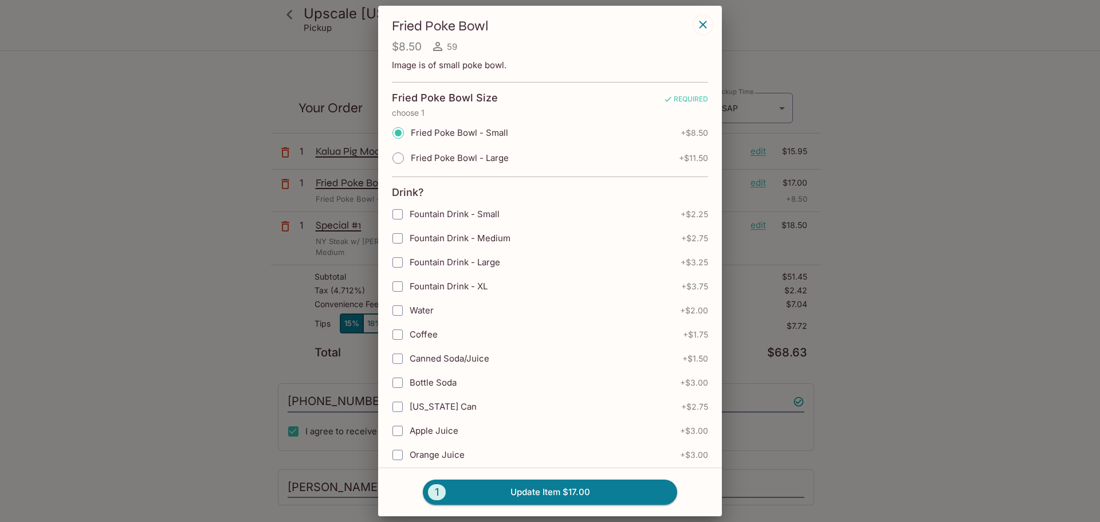
click at [753, 184] on div "Fried Poke Bowl $8.50 59 Image is of small poke bowl. Fried Poke Bowl Size REQU…" at bounding box center [550, 261] width 1100 height 522
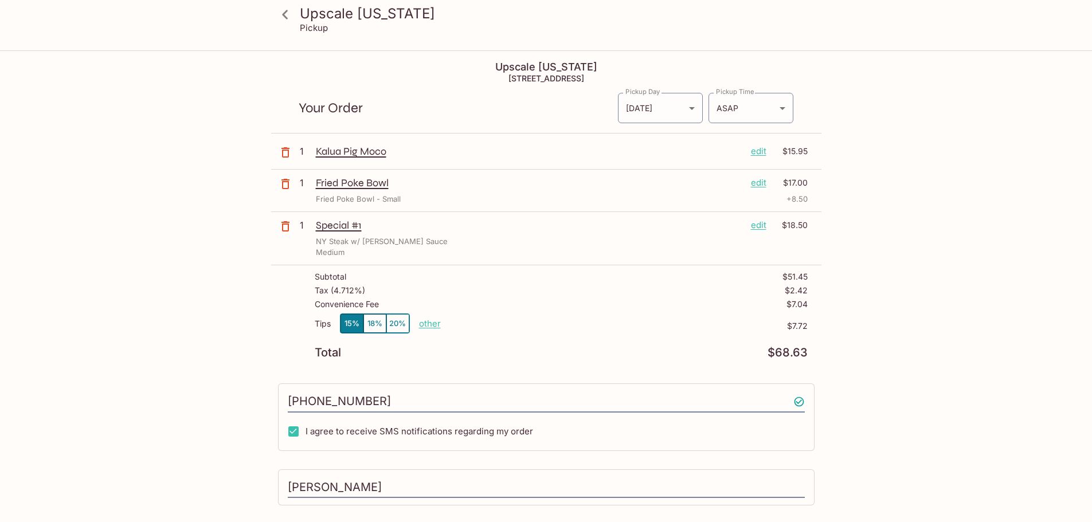
click at [753, 184] on p "edit" at bounding box center [758, 183] width 15 height 13
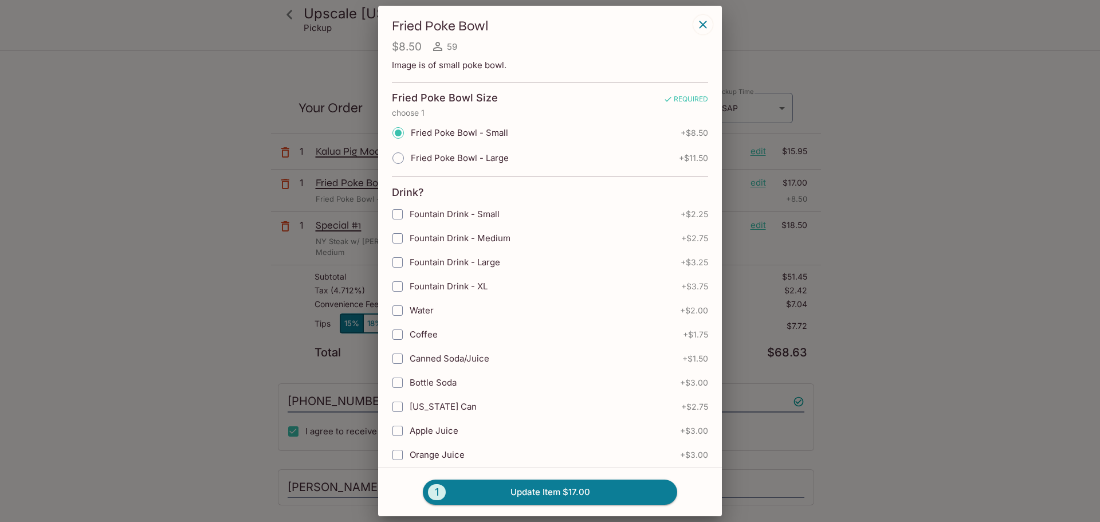
click at [471, 143] on label "Fried Poke Bowl - Small" at bounding box center [447, 132] width 123 height 25
click at [410, 143] on input "Fried Poke Bowl - Small" at bounding box center [398, 133] width 24 height 24
click at [471, 156] on span "Fried Poke Bowl - Large" at bounding box center [460, 157] width 98 height 11
click at [410, 156] on input "Fried Poke Bowl - Large" at bounding box center [398, 158] width 24 height 24
radio input "true"
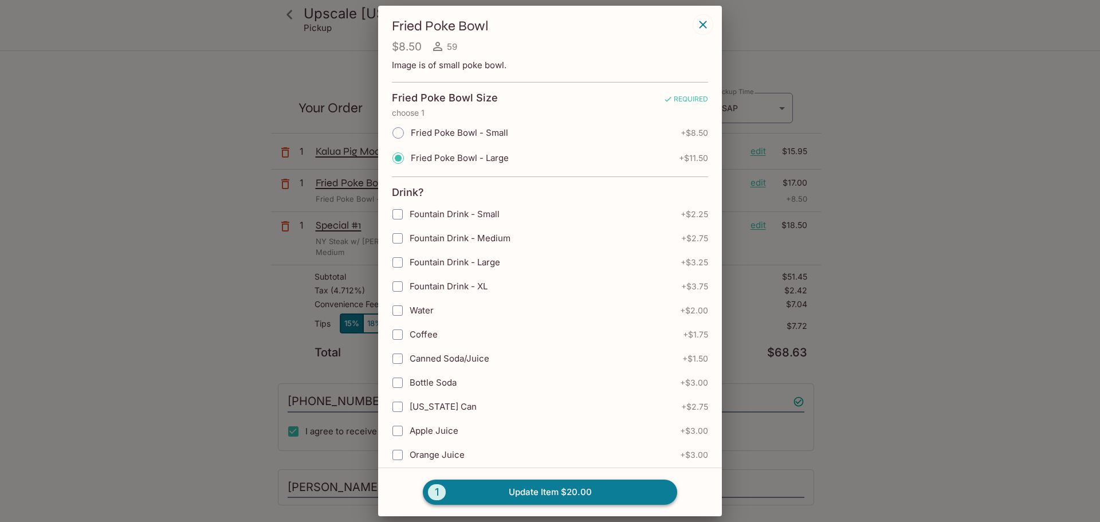
click at [548, 499] on button "1 Update Item $20.00" at bounding box center [550, 492] width 254 height 25
radio input "true"
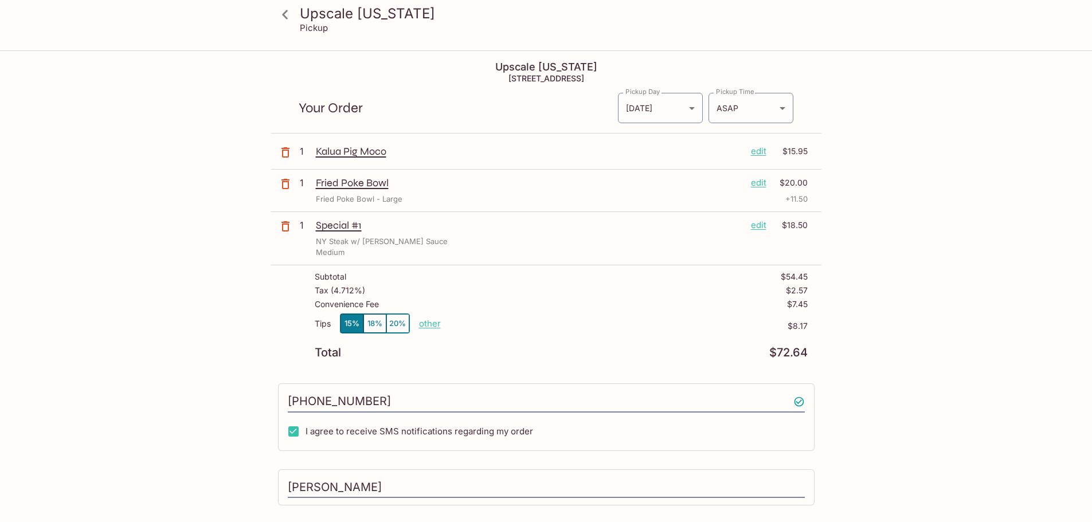
click at [426, 330] on div "Tips 15% 18% 20% other" at bounding box center [378, 326] width 126 height 25
click at [429, 324] on p "other" at bounding box center [430, 323] width 22 height 11
drag, startPoint x: 498, startPoint y: 324, endPoint x: 541, endPoint y: 321, distance: 43.7
click at [541, 321] on div "Tips 15% 18% 20% Done 8.17 $8.17" at bounding box center [561, 331] width 493 height 34
type input "0.00"
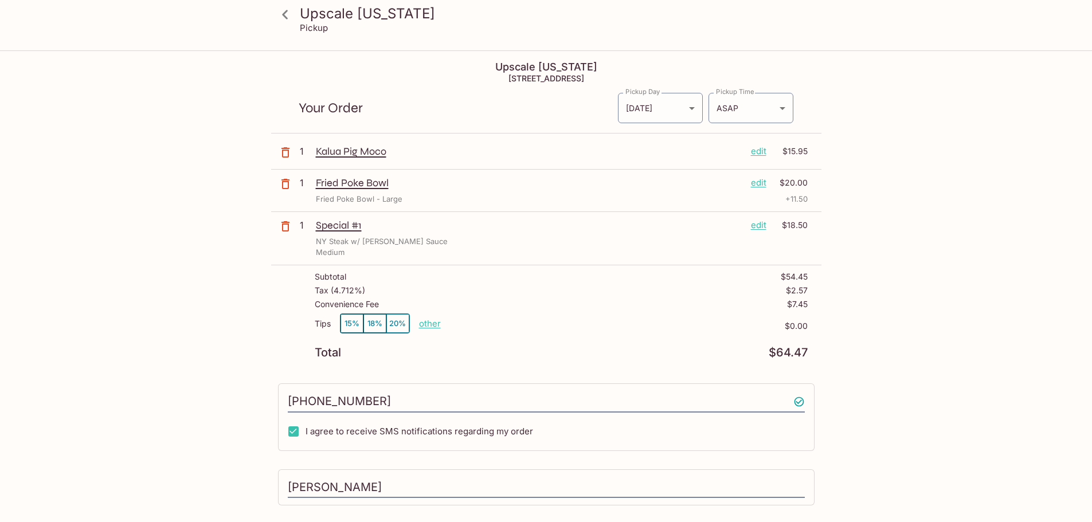
click at [515, 359] on div "Subtotal $54.45 Tax ( 4.712% ) $2.57 Convenience Fee $7.45 Tips 15% 18% 20% oth…" at bounding box center [546, 315] width 550 height 100
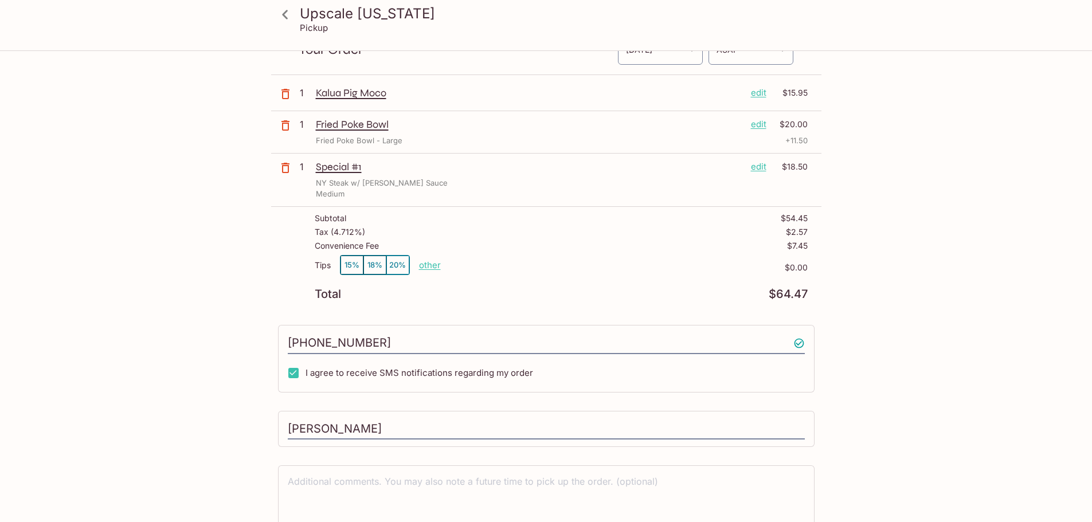
scroll to position [108, 0]
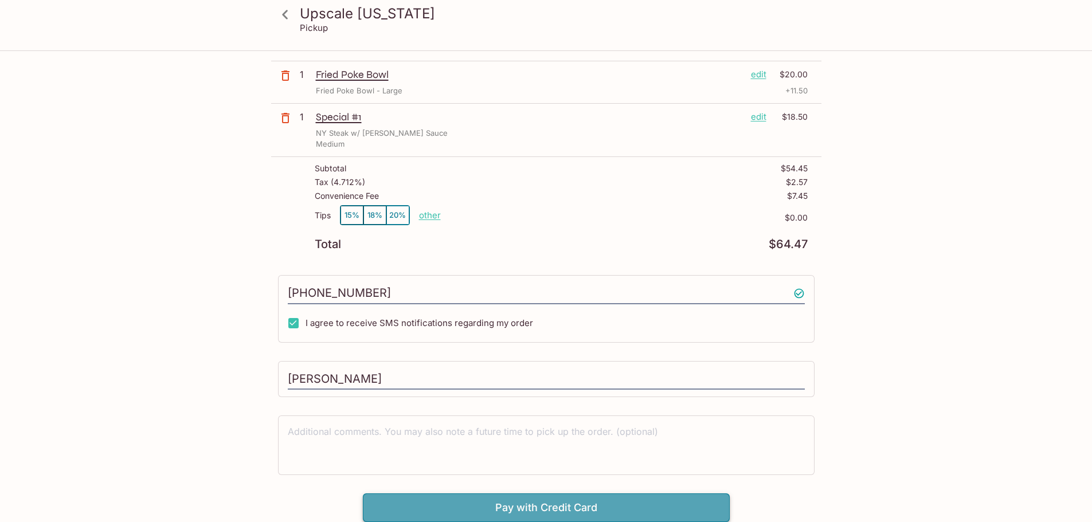
click at [488, 500] on button "Pay with Credit Card" at bounding box center [546, 507] width 367 height 29
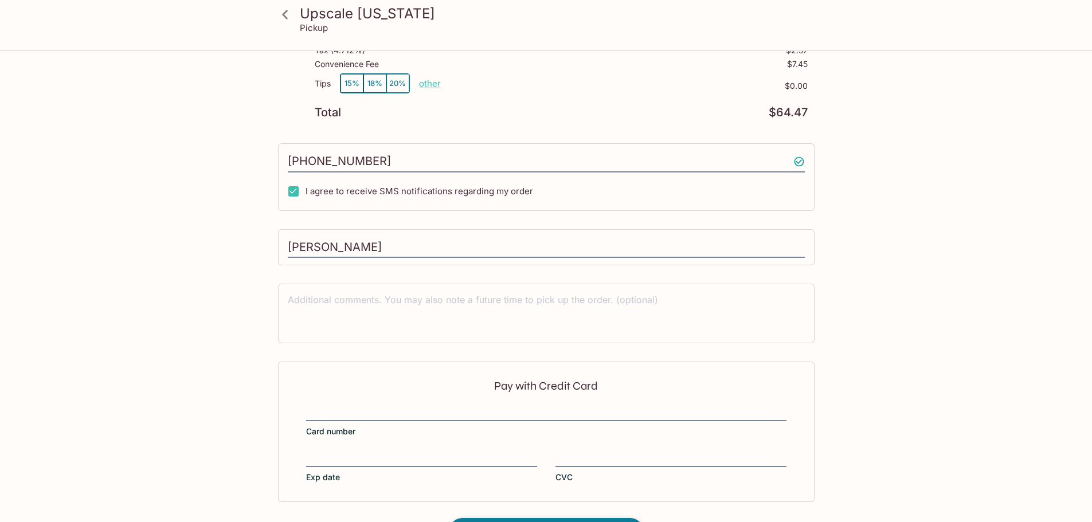
scroll to position [280, 0]
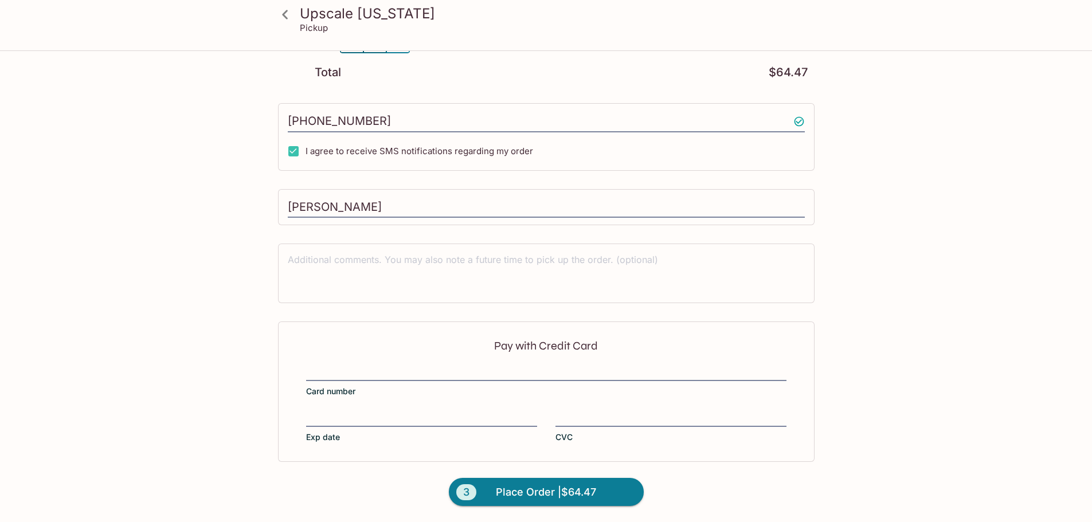
click at [400, 361] on div "Pay with Credit Card Card number Exp date CVC" at bounding box center [546, 392] width 536 height 140
click at [316, 430] on label "Exp date" at bounding box center [421, 427] width 231 height 32
click at [316, 412] on input "Exp date" at bounding box center [421, 412] width 231 height 1
click at [540, 493] on span "Place Order | $64.47" at bounding box center [546, 492] width 100 height 18
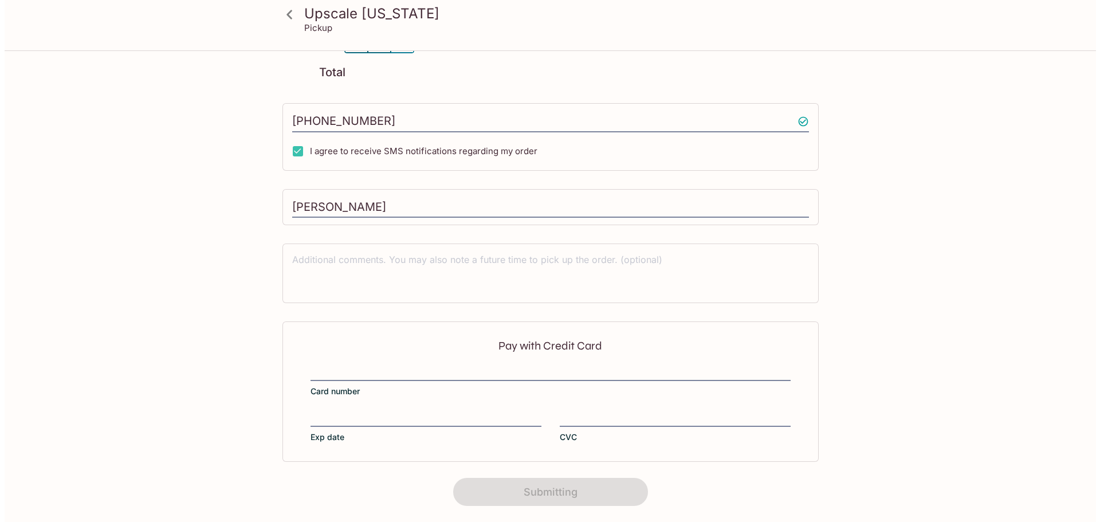
scroll to position [164, 0]
